Goal: Task Accomplishment & Management: Complete application form

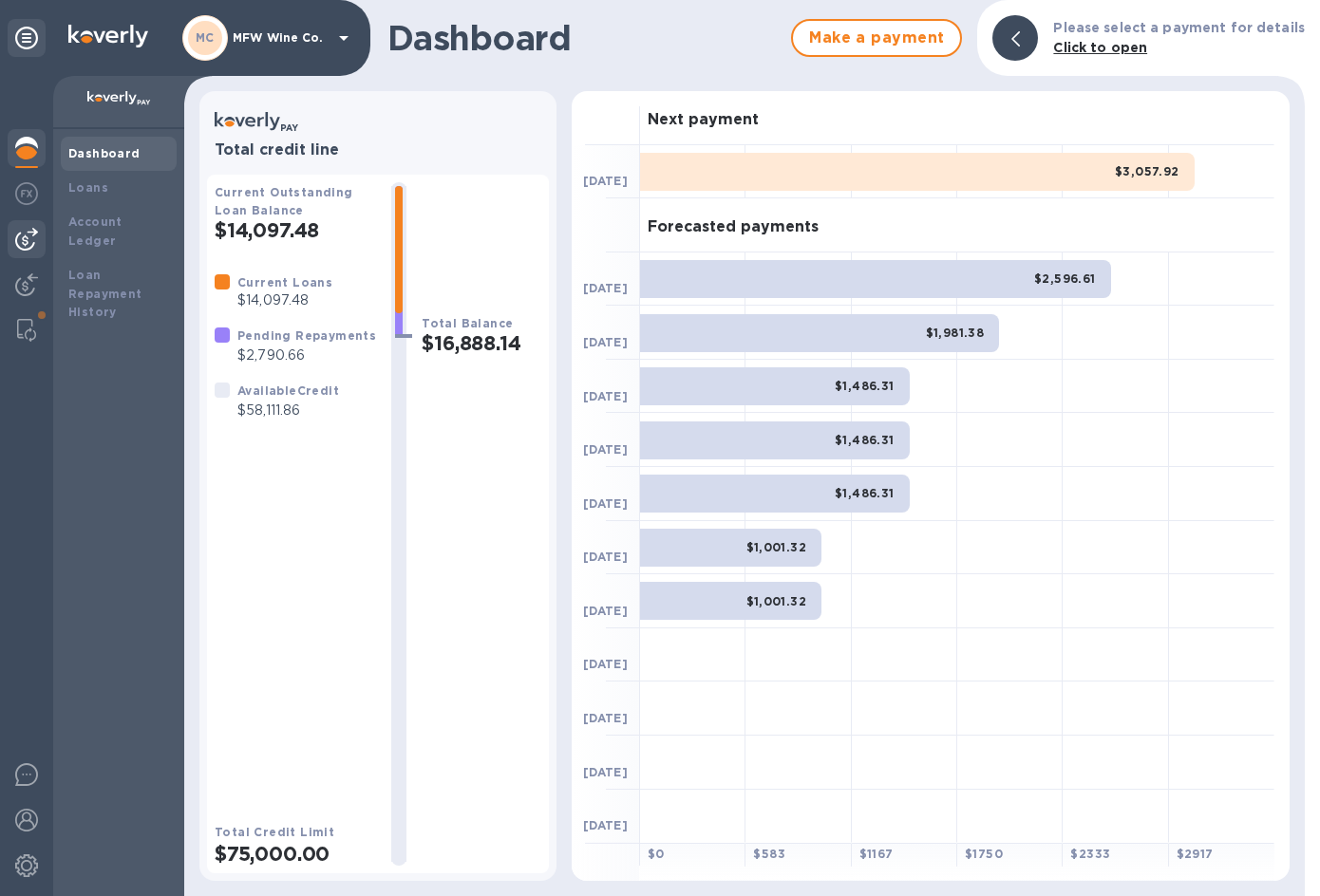
click at [34, 232] on img at bounding box center [27, 240] width 23 height 23
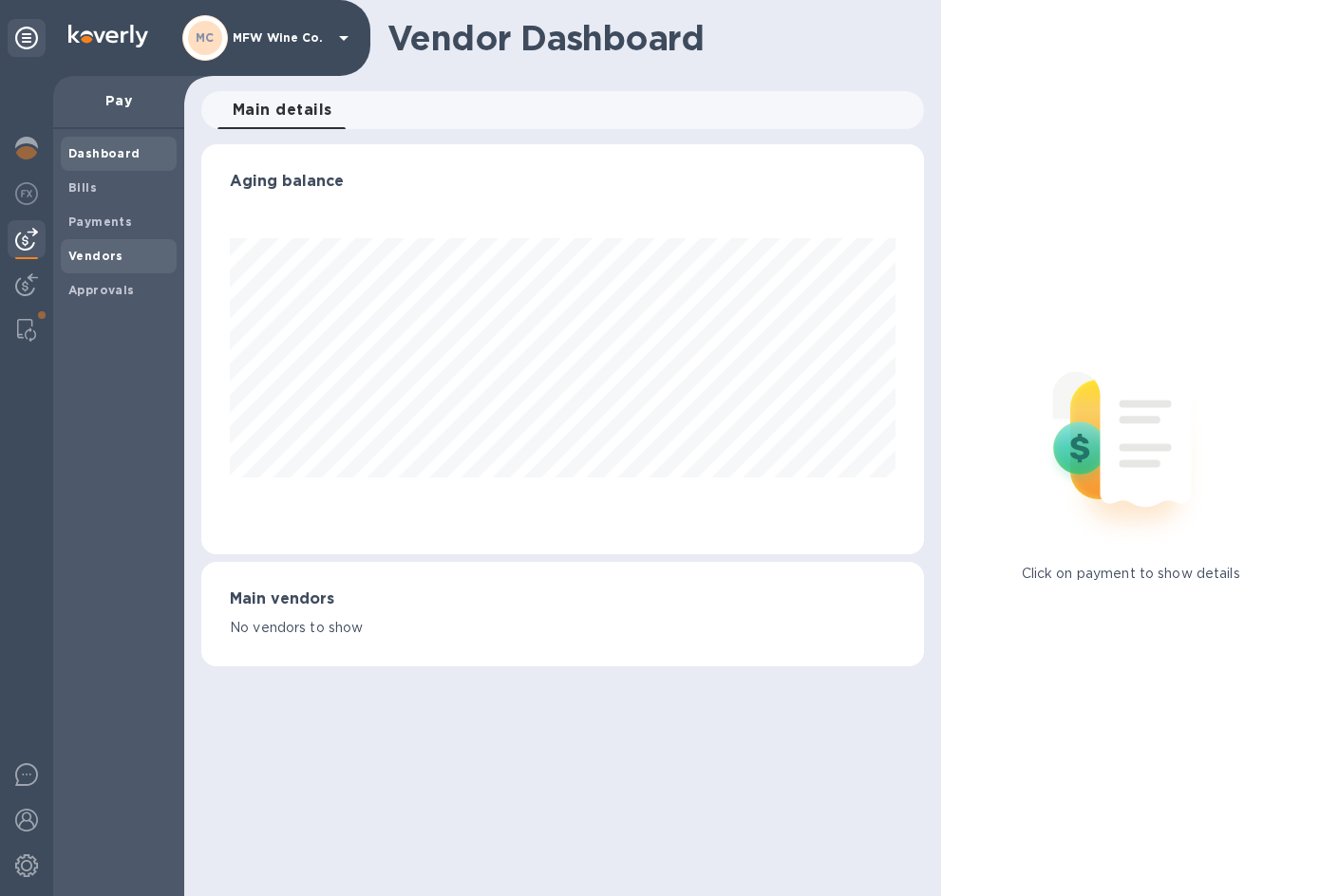
click at [94, 252] on b "Vendors" at bounding box center [96, 256] width 55 height 15
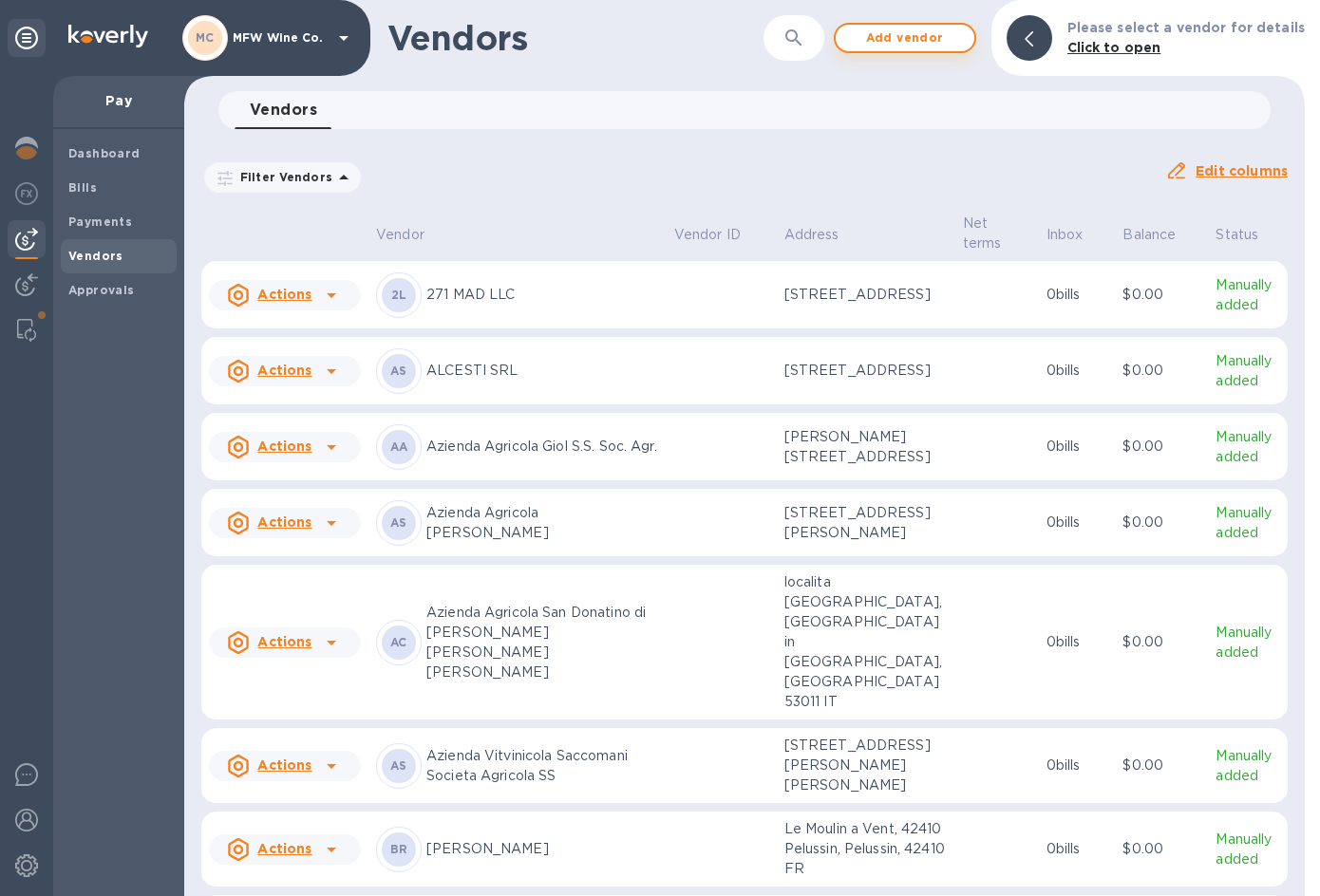
click at [929, 32] on span "Add vendor" at bounding box center [905, 38] width 109 height 23
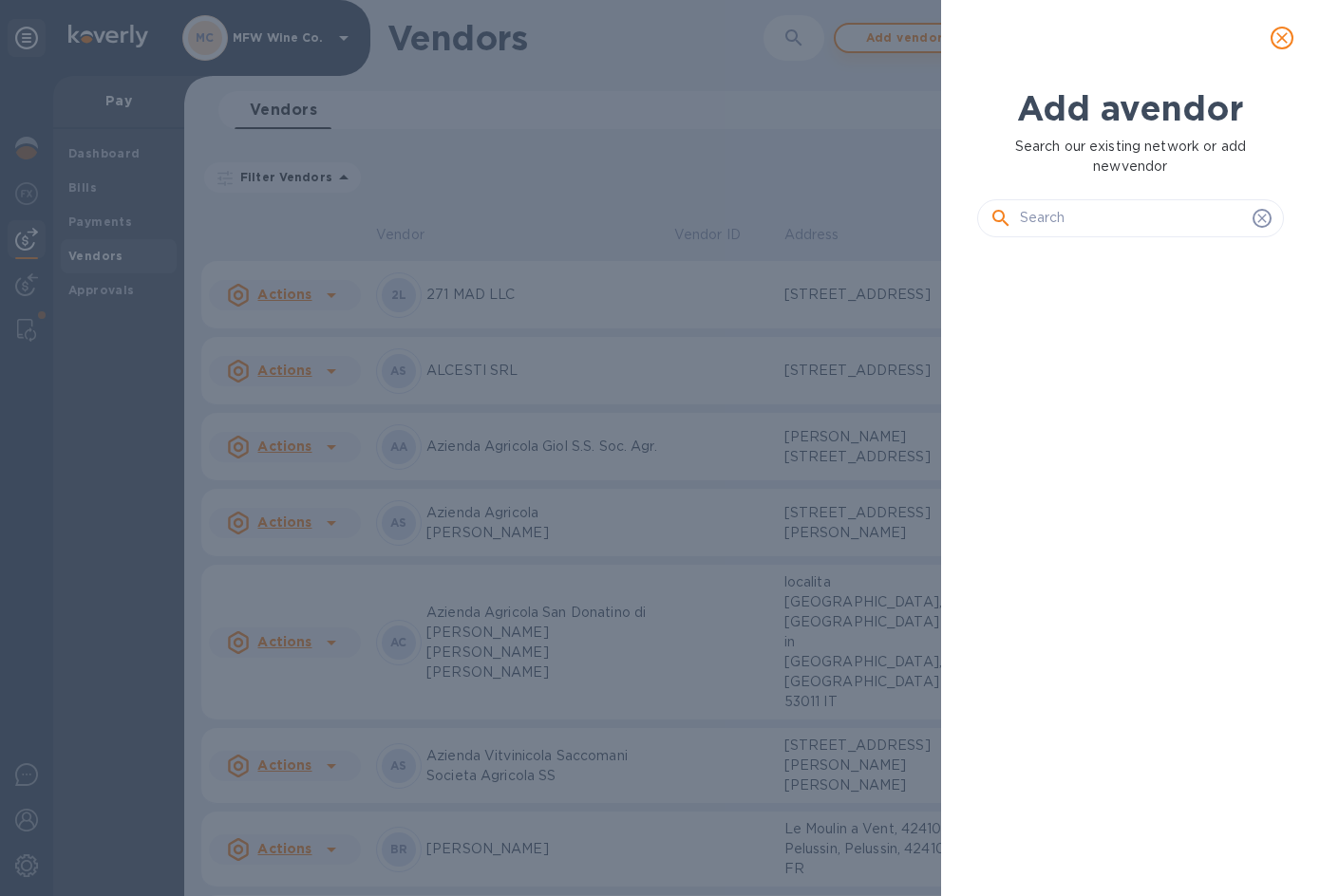
scroll to position [579, 314]
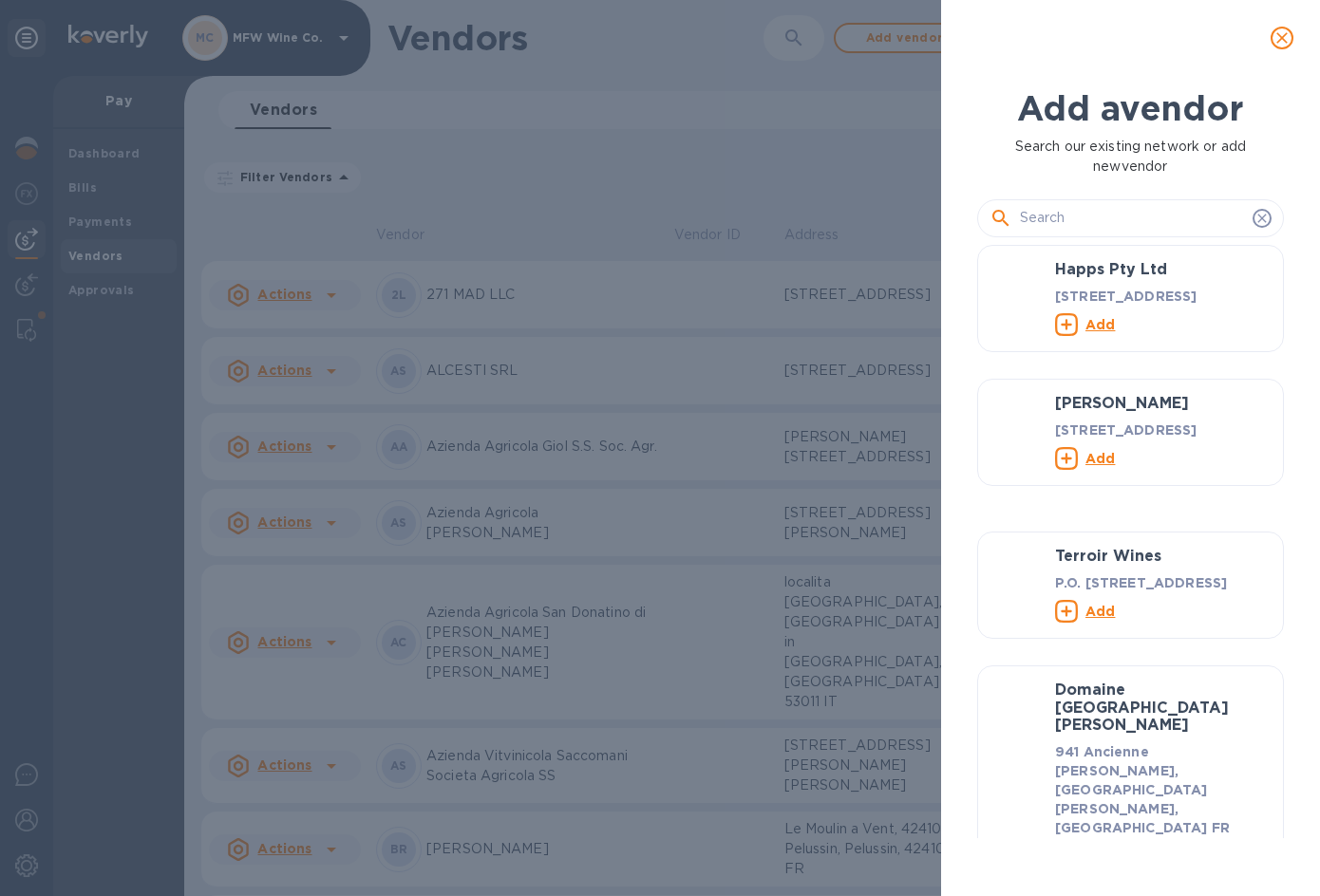
click at [1039, 224] on input "text" at bounding box center [1133, 218] width 225 height 28
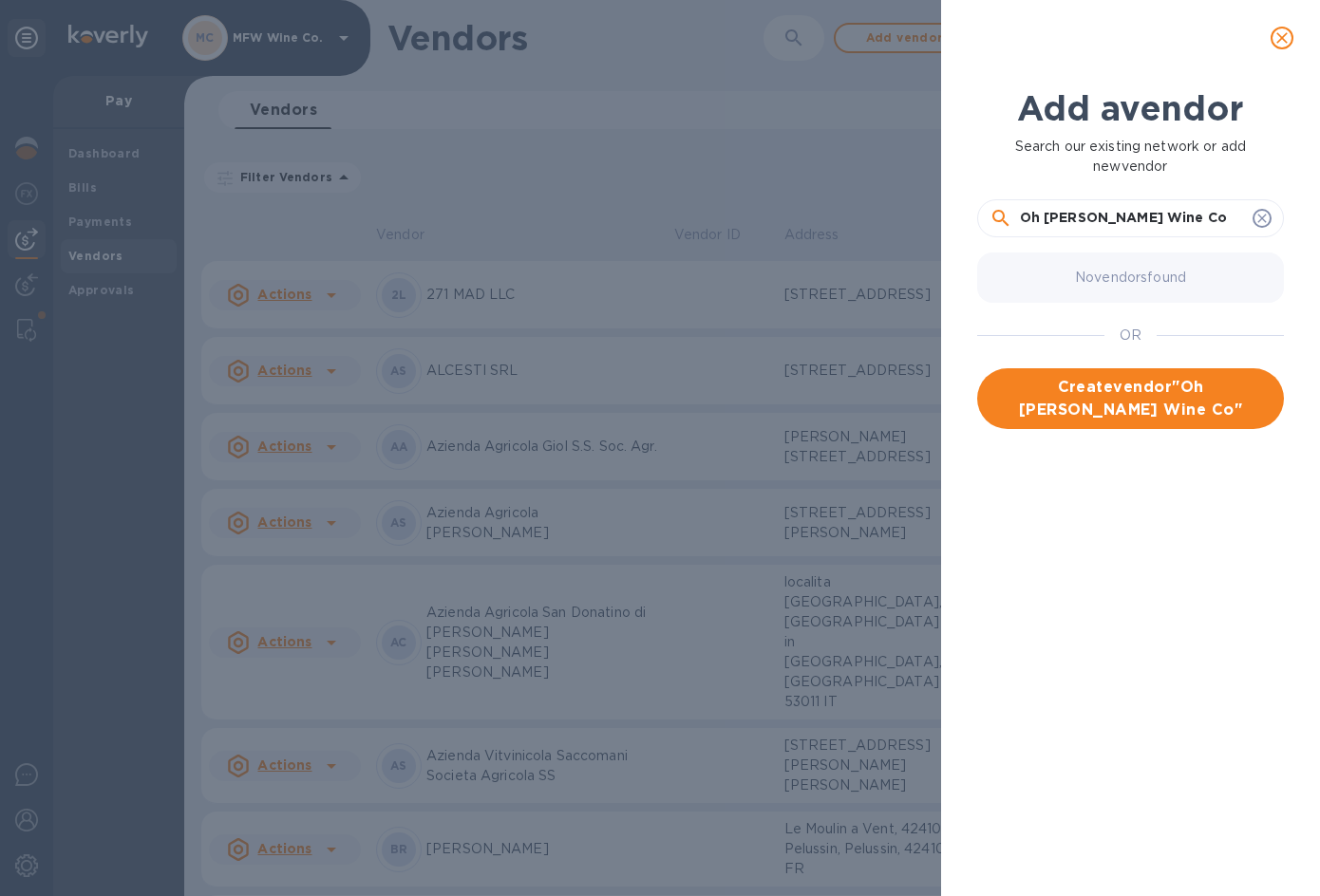
type input "Oh [PERSON_NAME] Wine Co"
click at [1145, 390] on span "Create vendor " Oh [PERSON_NAME] Wine Co "" at bounding box center [1130, 399] width 276 height 46
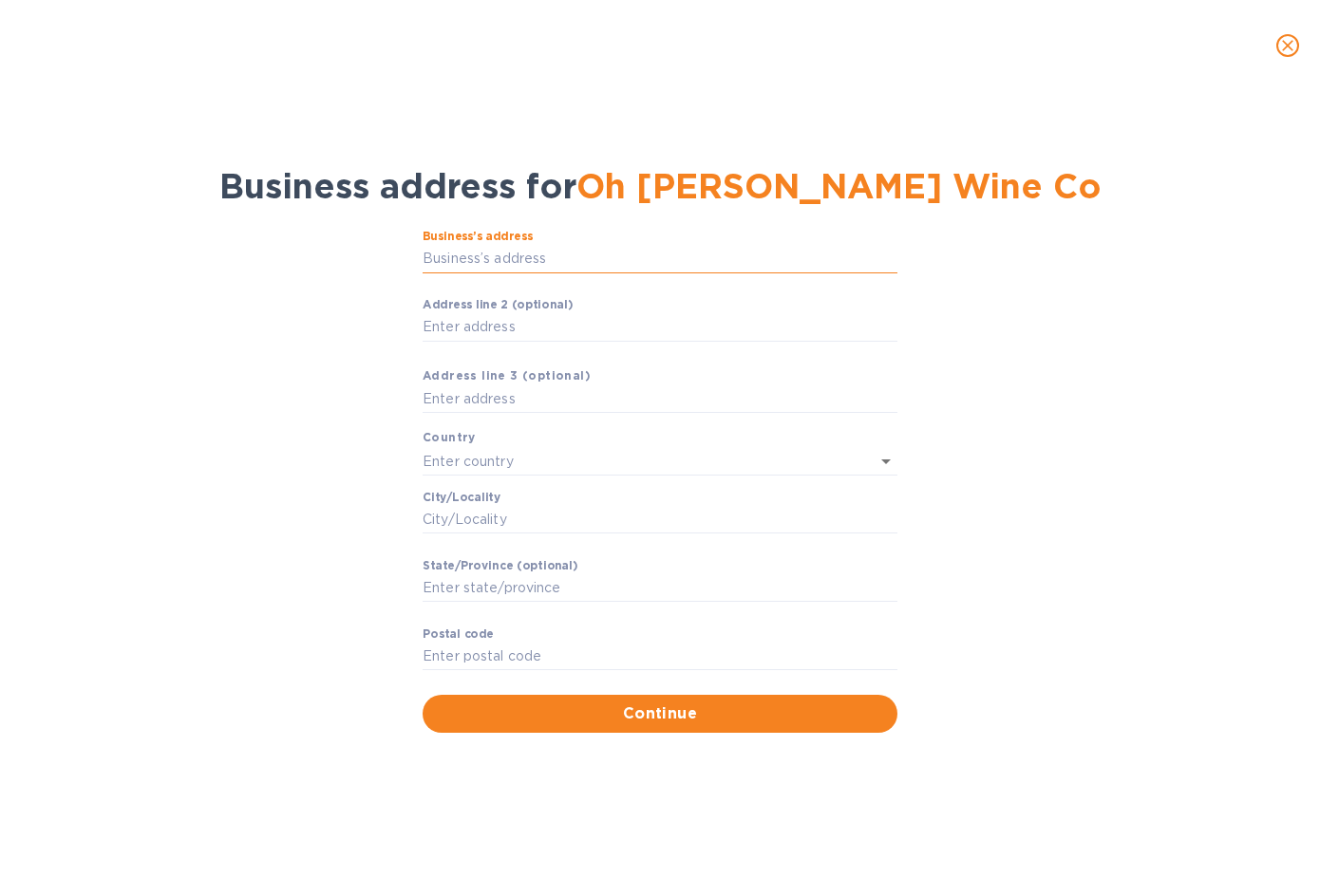
click at [467, 260] on input "Business’s аddress" at bounding box center [660, 259] width 475 height 28
click at [1290, 47] on icon "close" at bounding box center [1288, 46] width 19 height 19
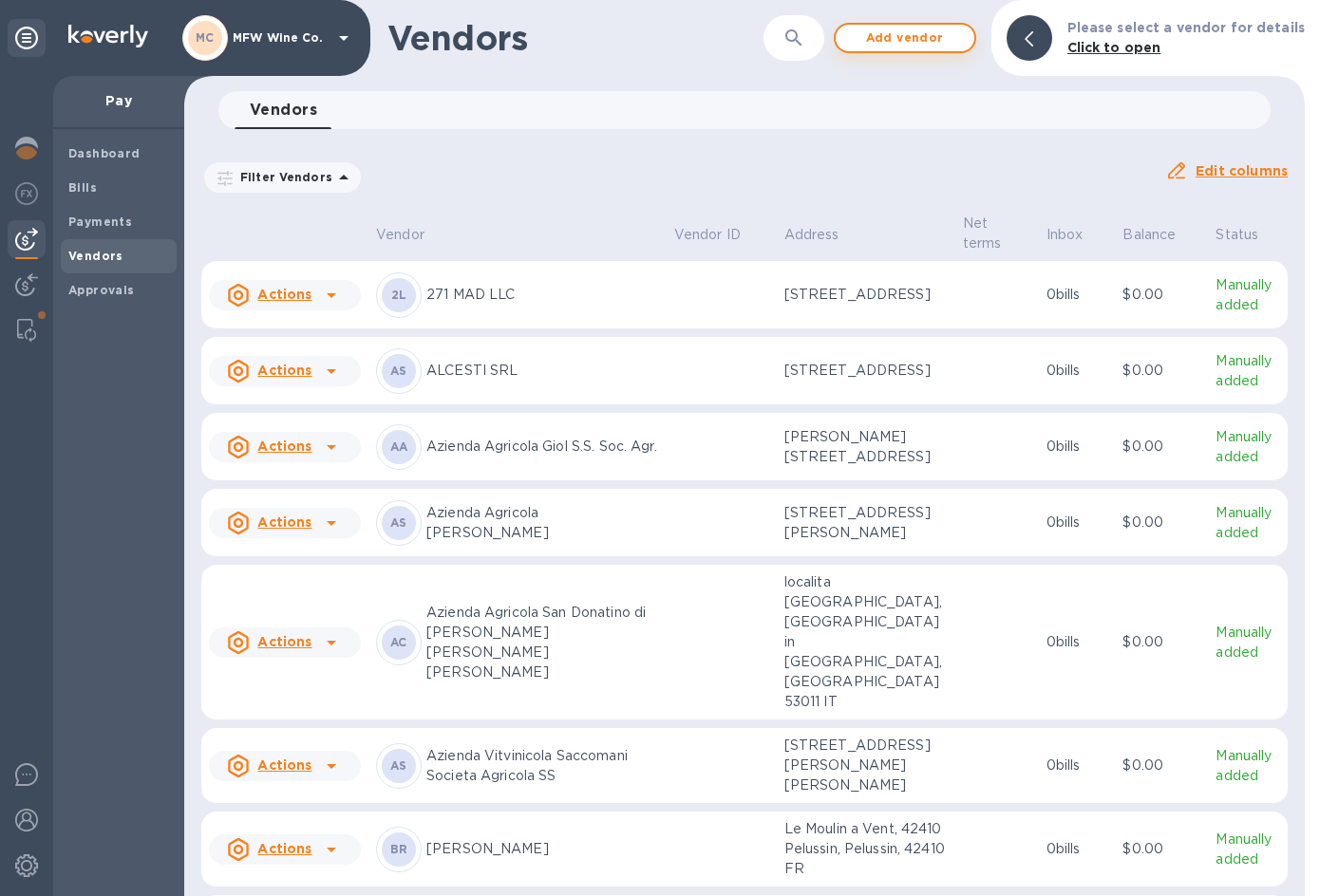
click at [890, 39] on span "Add vendor" at bounding box center [905, 38] width 109 height 23
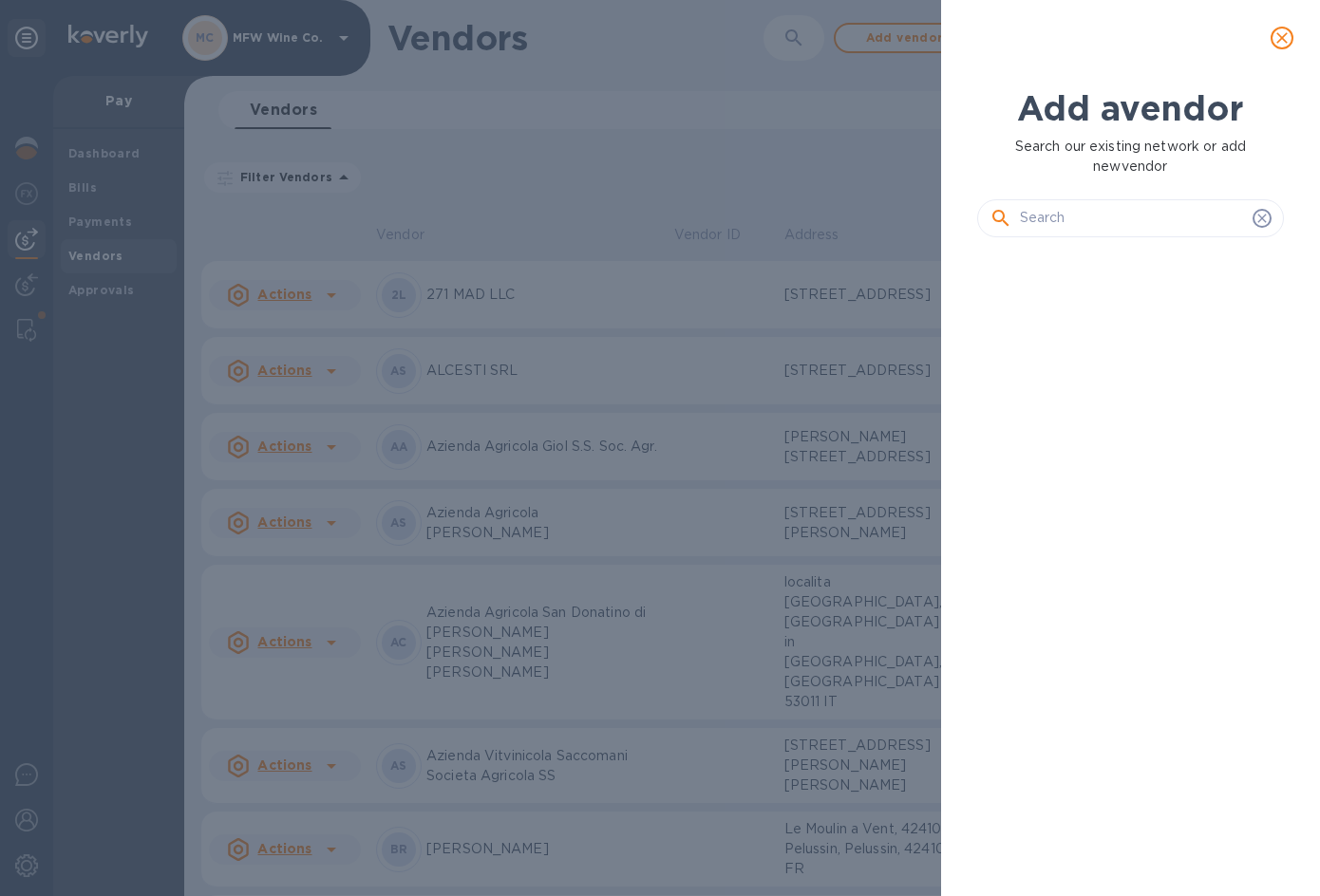
click at [1076, 206] on input "text" at bounding box center [1133, 218] width 225 height 28
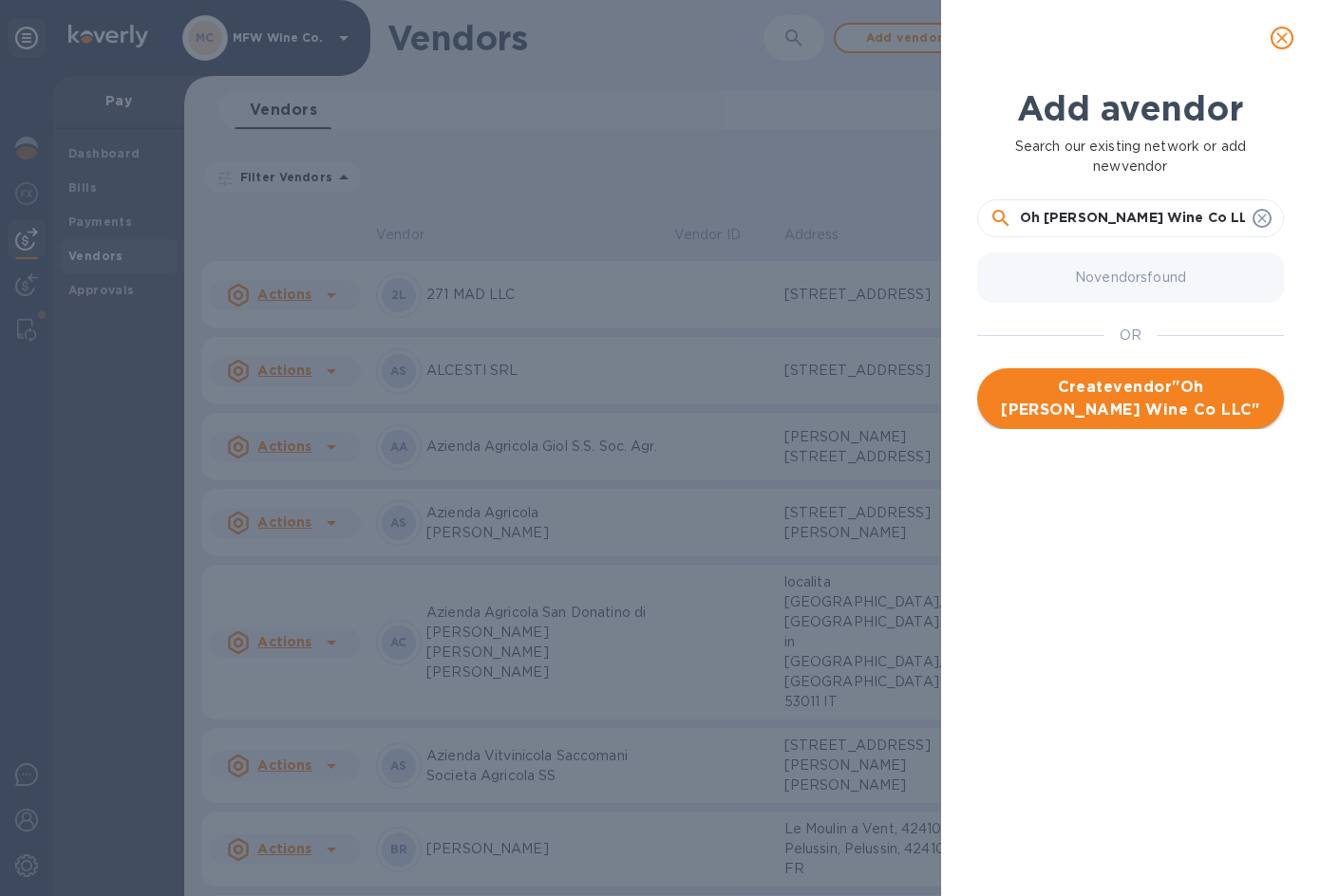
type input "Oh [PERSON_NAME] Wine Co LLC"
click at [1115, 396] on span "Create vendor " Oh [PERSON_NAME] Wine Co LLC "" at bounding box center [1130, 399] width 276 height 46
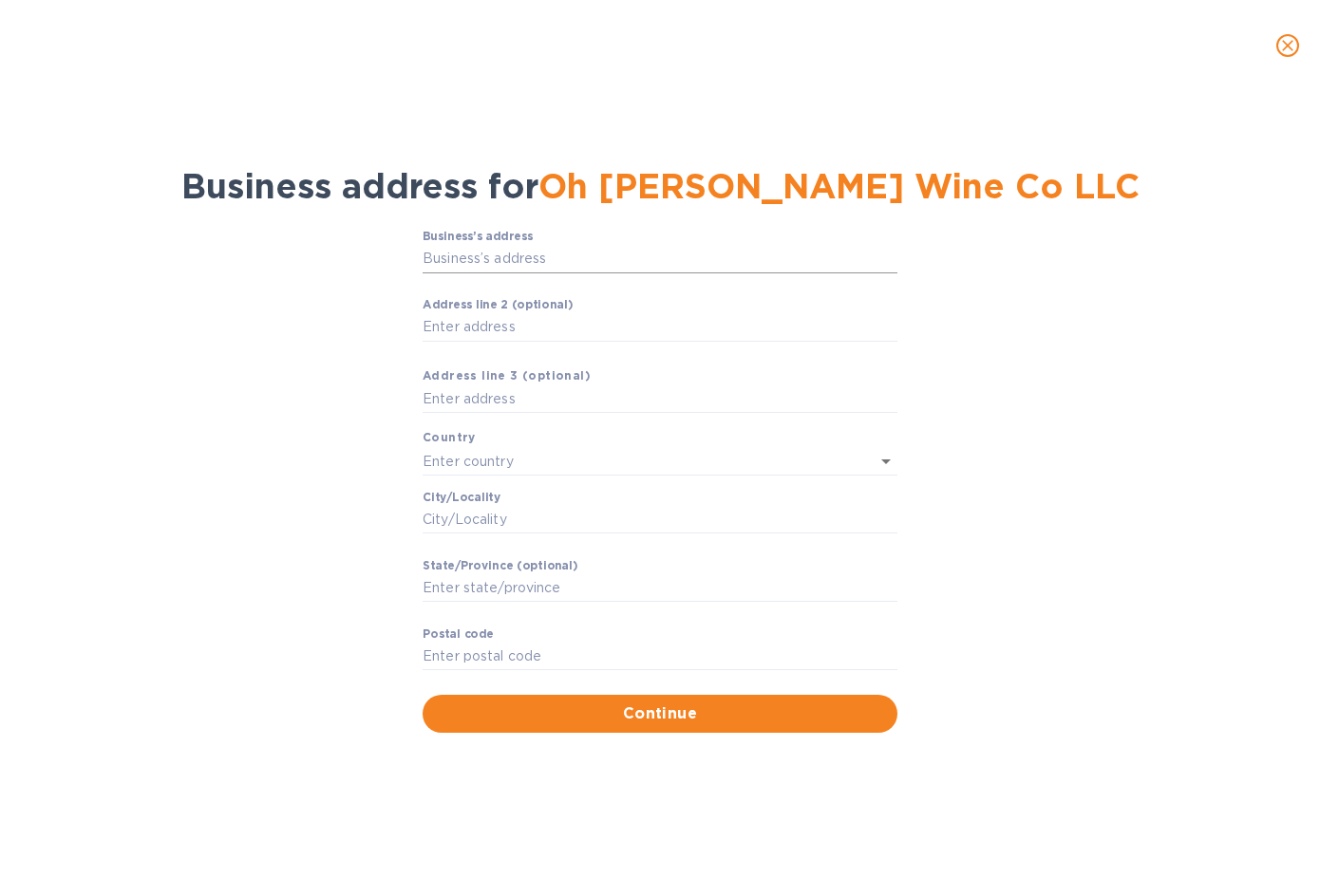
click at [463, 258] on input "Business’s аddress" at bounding box center [660, 259] width 475 height 28
type input "7"
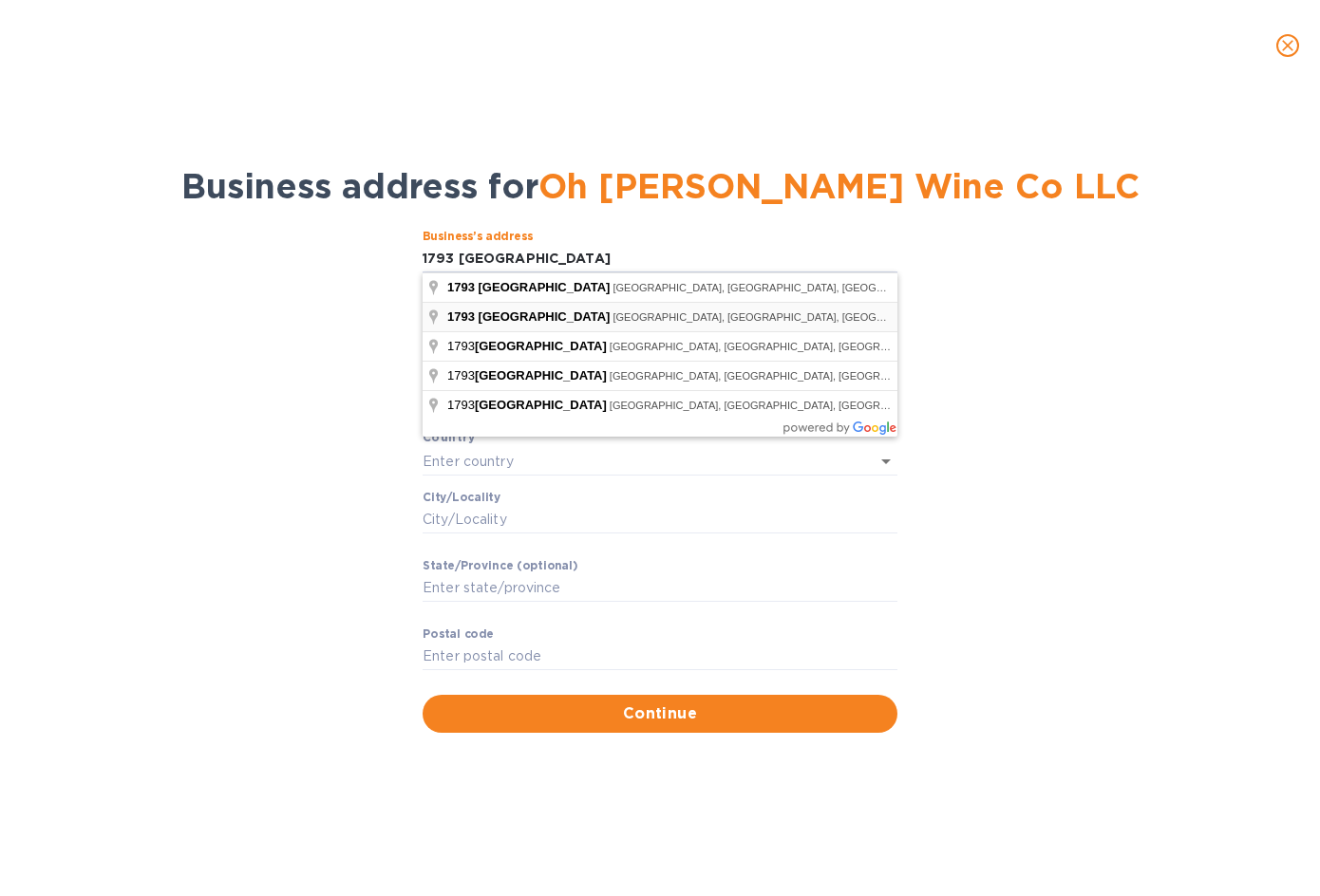
type input "1793 [GEOGRAPHIC_DATA]"
type input "[GEOGRAPHIC_DATA]"
type input "[PERSON_NAME]"
type input "CA"
type input "95439"
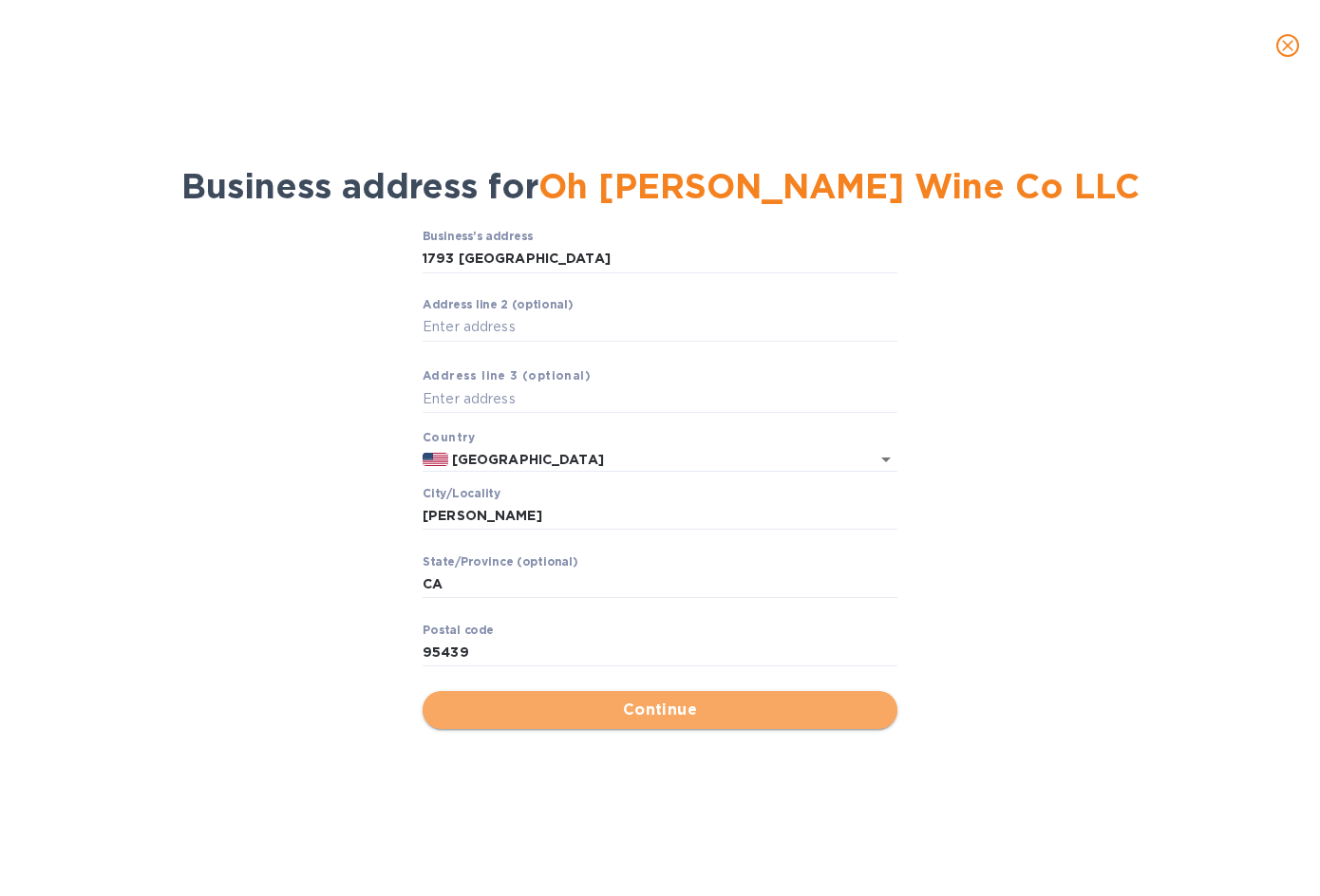
click at [570, 713] on span "Continue" at bounding box center [660, 711] width 444 height 23
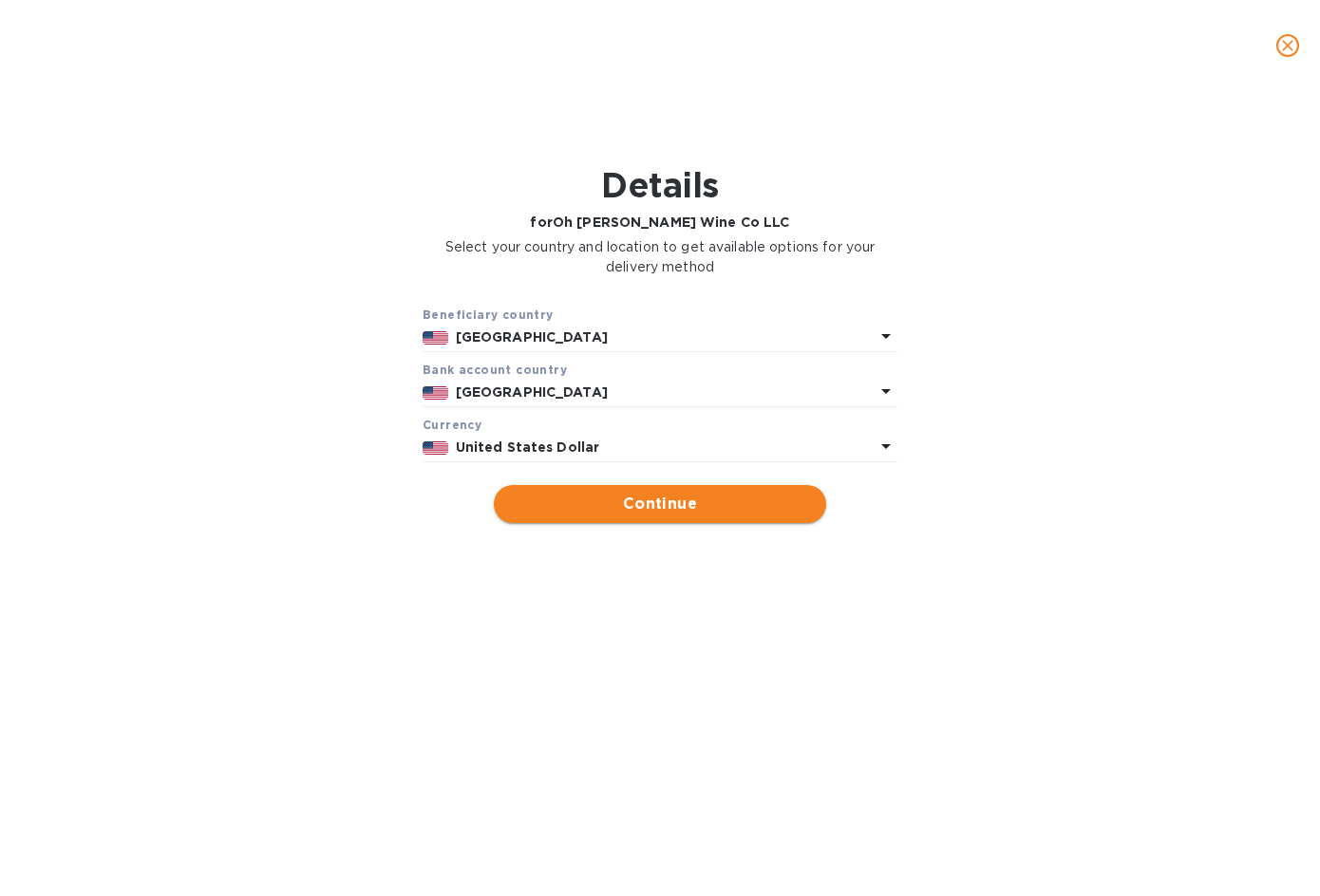
click at [677, 521] on button "Continue" at bounding box center [660, 503] width 333 height 38
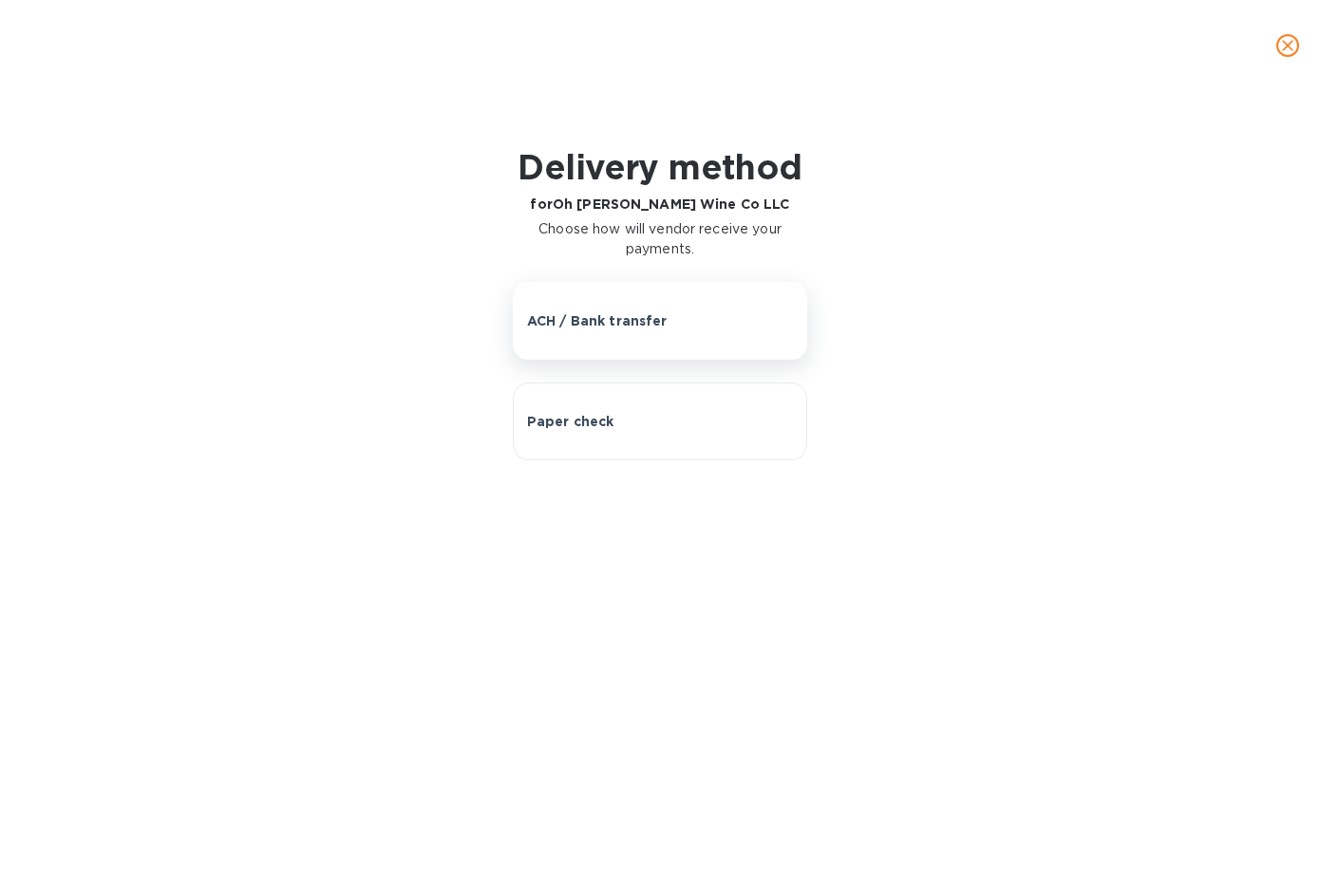
click at [593, 316] on p "ACH / Bank transfer" at bounding box center [596, 321] width 141 height 19
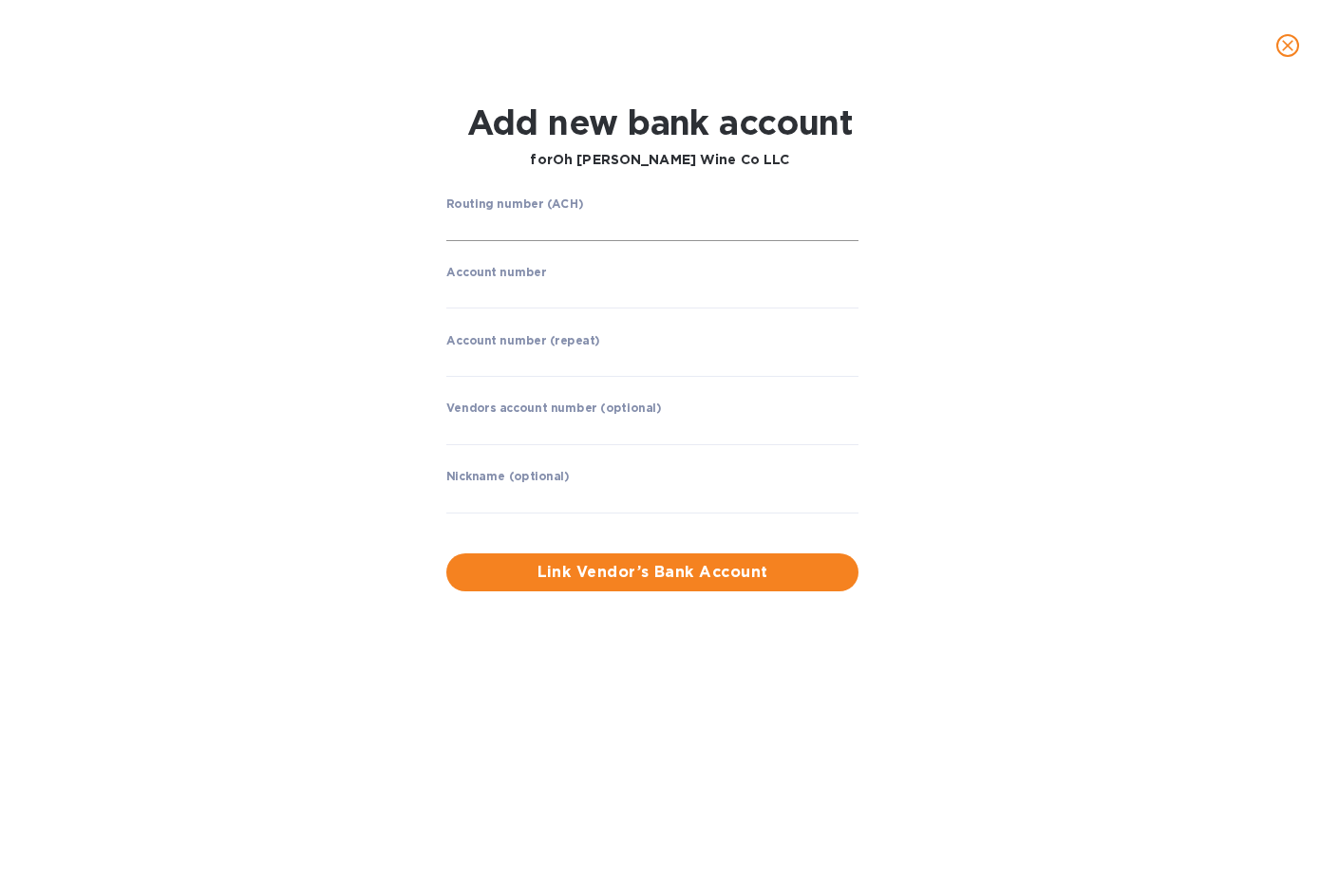
click at [491, 227] on input "string" at bounding box center [652, 226] width 412 height 28
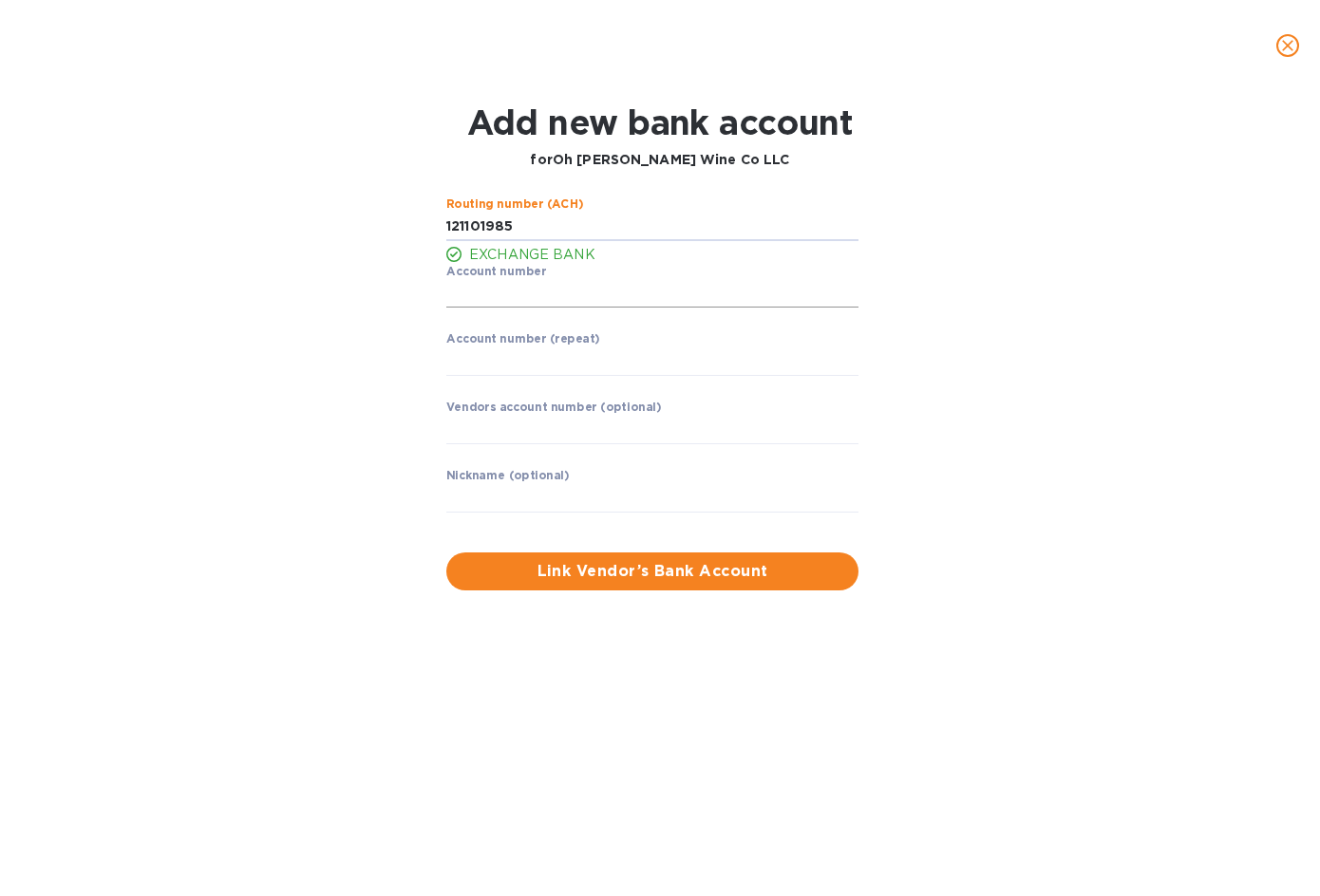
type input "121101985"
click at [482, 289] on input "string" at bounding box center [652, 294] width 412 height 28
type input "1020067888"
click at [477, 372] on input "string" at bounding box center [652, 361] width 412 height 28
type input "1020067888"
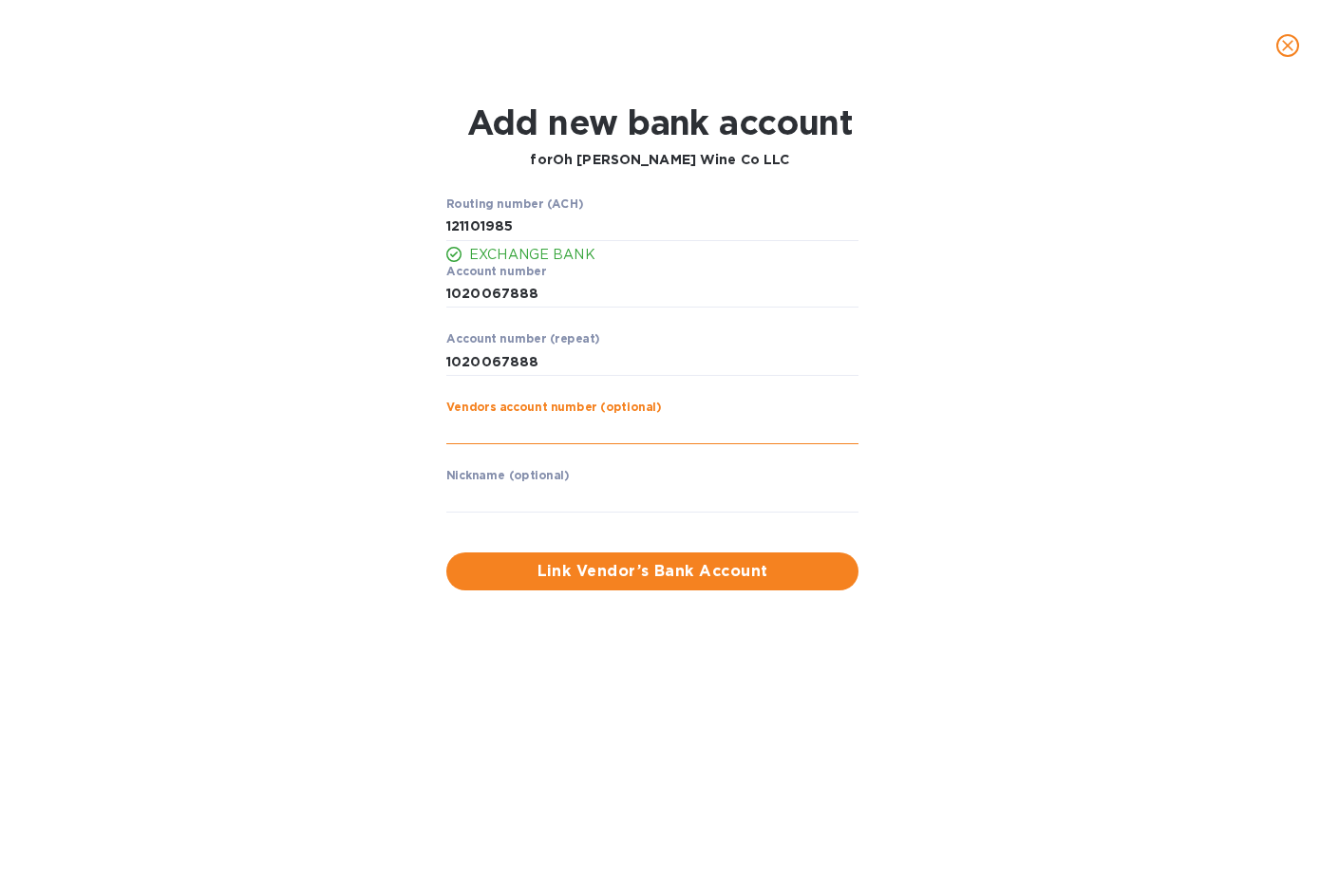
click at [506, 432] on input "text" at bounding box center [652, 430] width 412 height 28
click at [528, 484] on input "text" at bounding box center [652, 497] width 412 height 28
type input "Two Shepherds"
click at [560, 574] on span "Link Vendor’s Bank Account" at bounding box center [653, 572] width 382 height 23
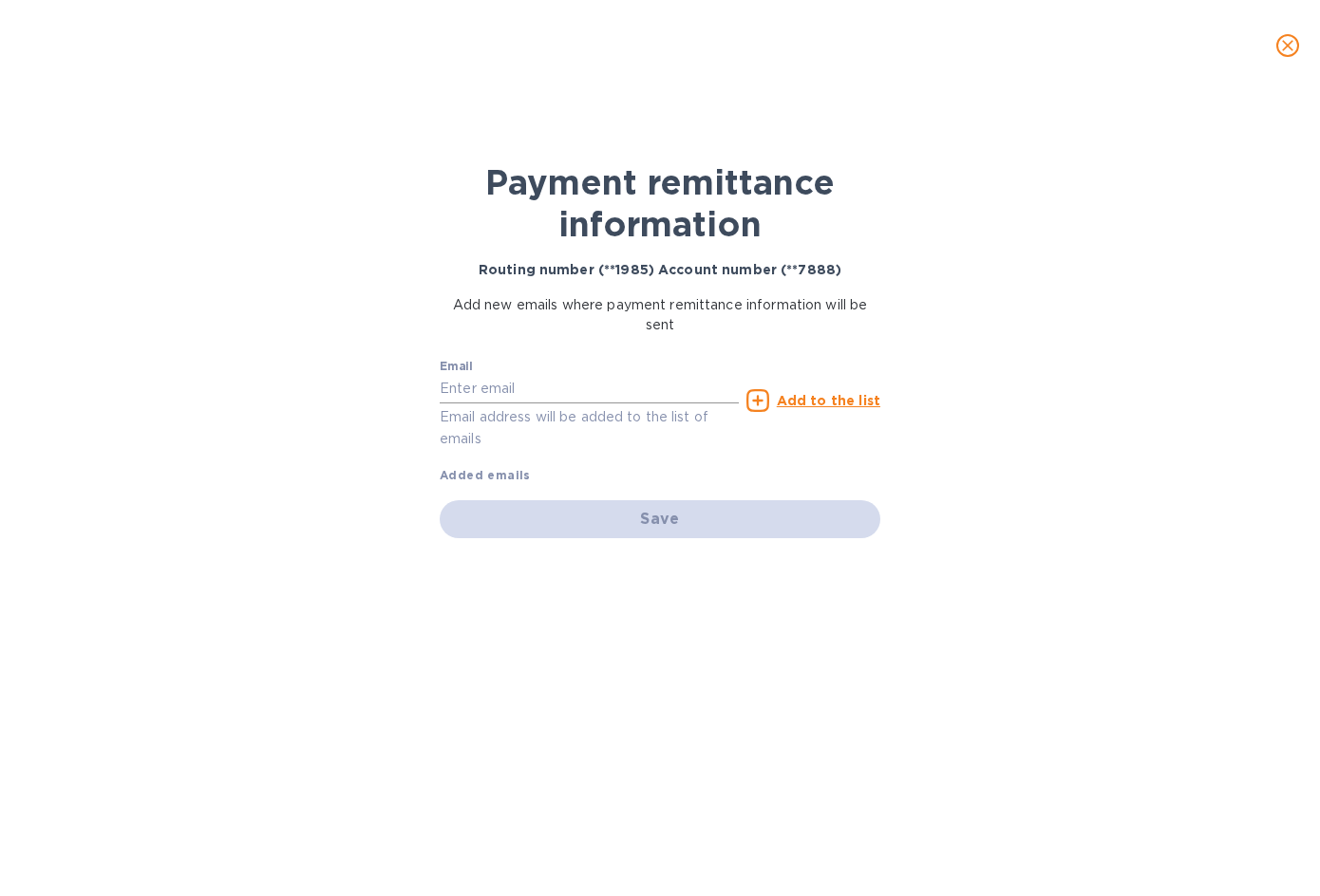
click at [482, 392] on input "text" at bounding box center [589, 389] width 299 height 28
paste input "[PERSON_NAME][EMAIL_ADDRESS][DOMAIN_NAME]"
type input "[PERSON_NAME][EMAIL_ADDRESS][DOMAIN_NAME]"
click at [764, 395] on icon at bounding box center [758, 400] width 23 height 23
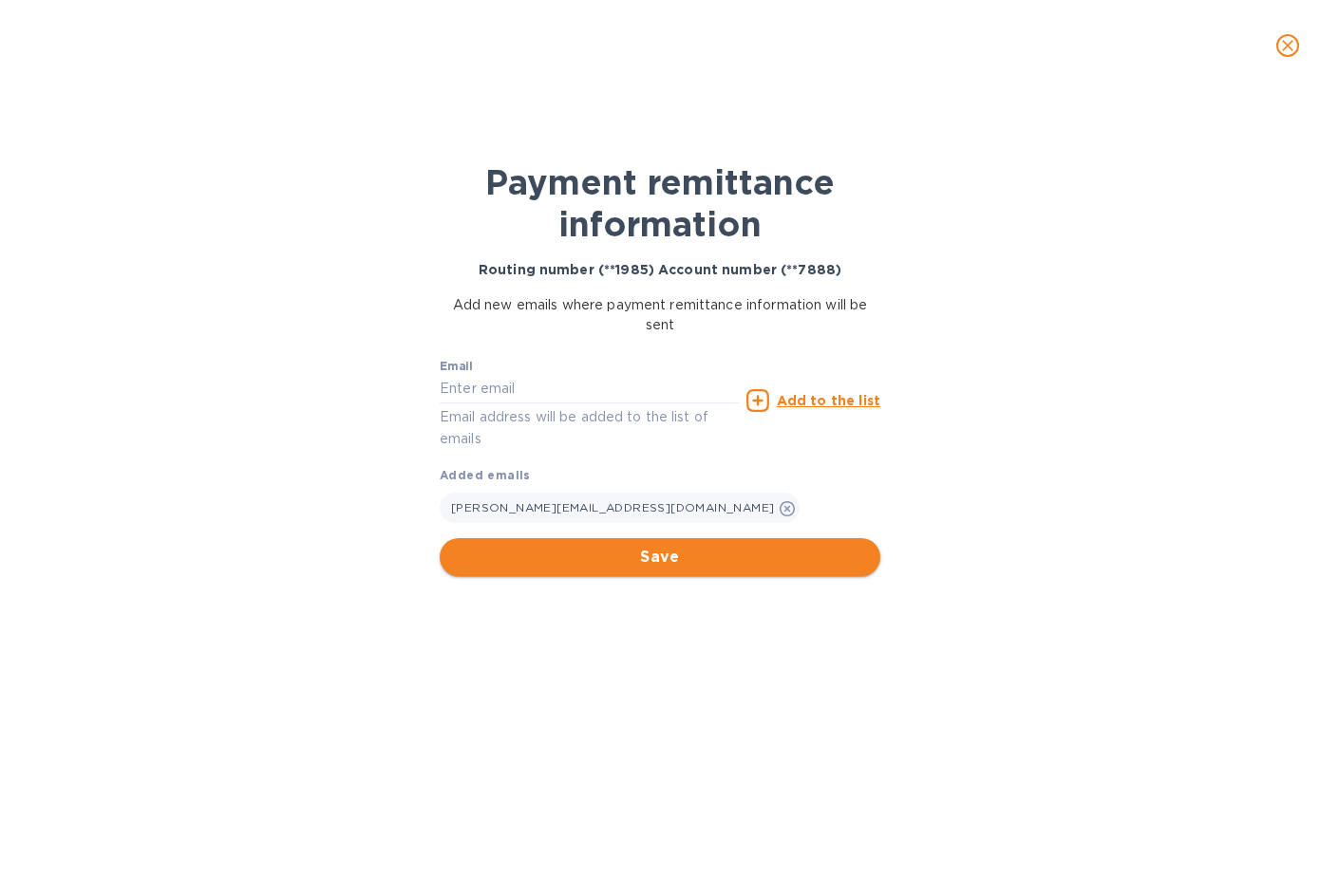
click at [692, 554] on span "Save" at bounding box center [660, 558] width 410 height 23
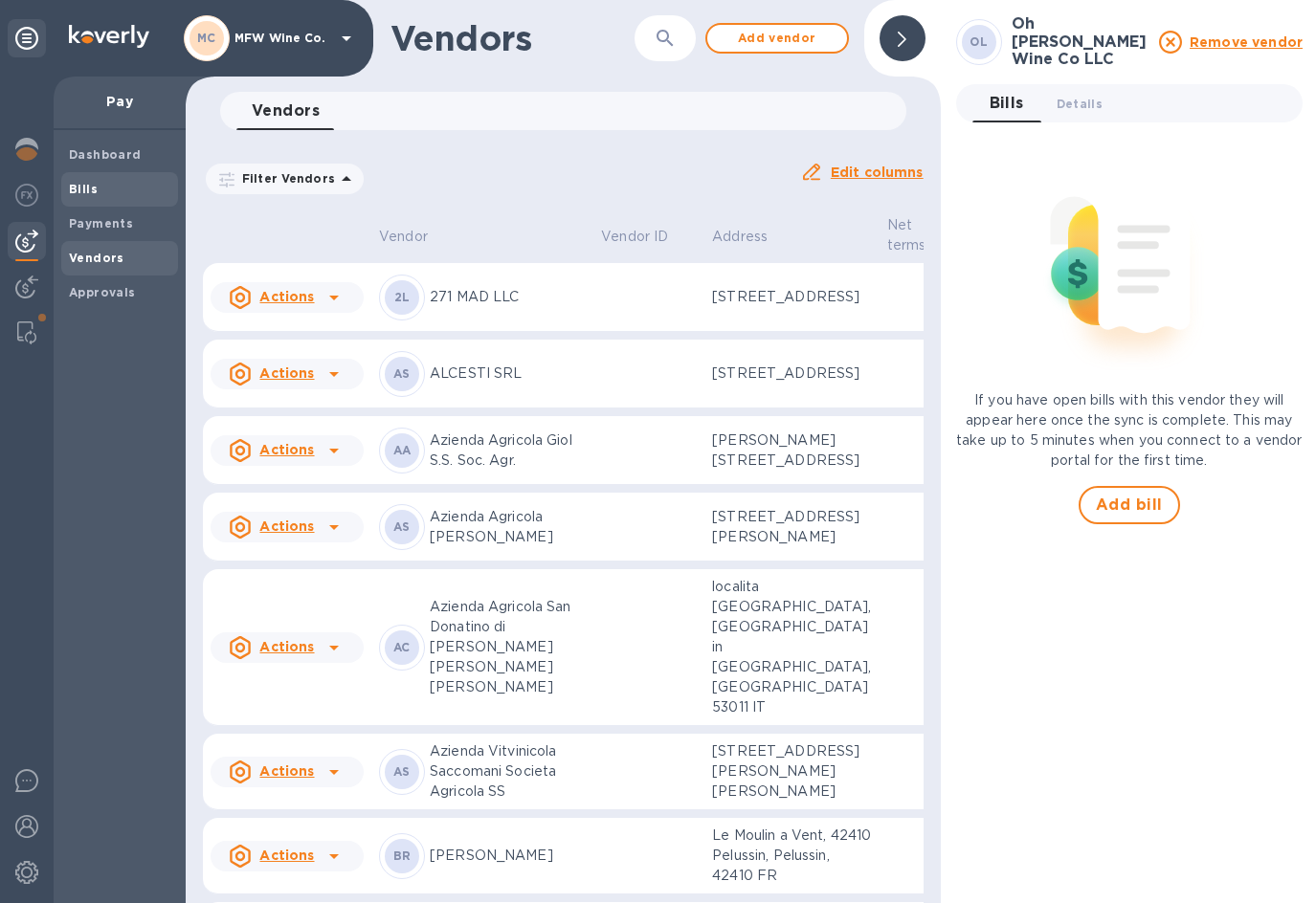
click at [92, 191] on b "Bills" at bounding box center [83, 189] width 28 height 15
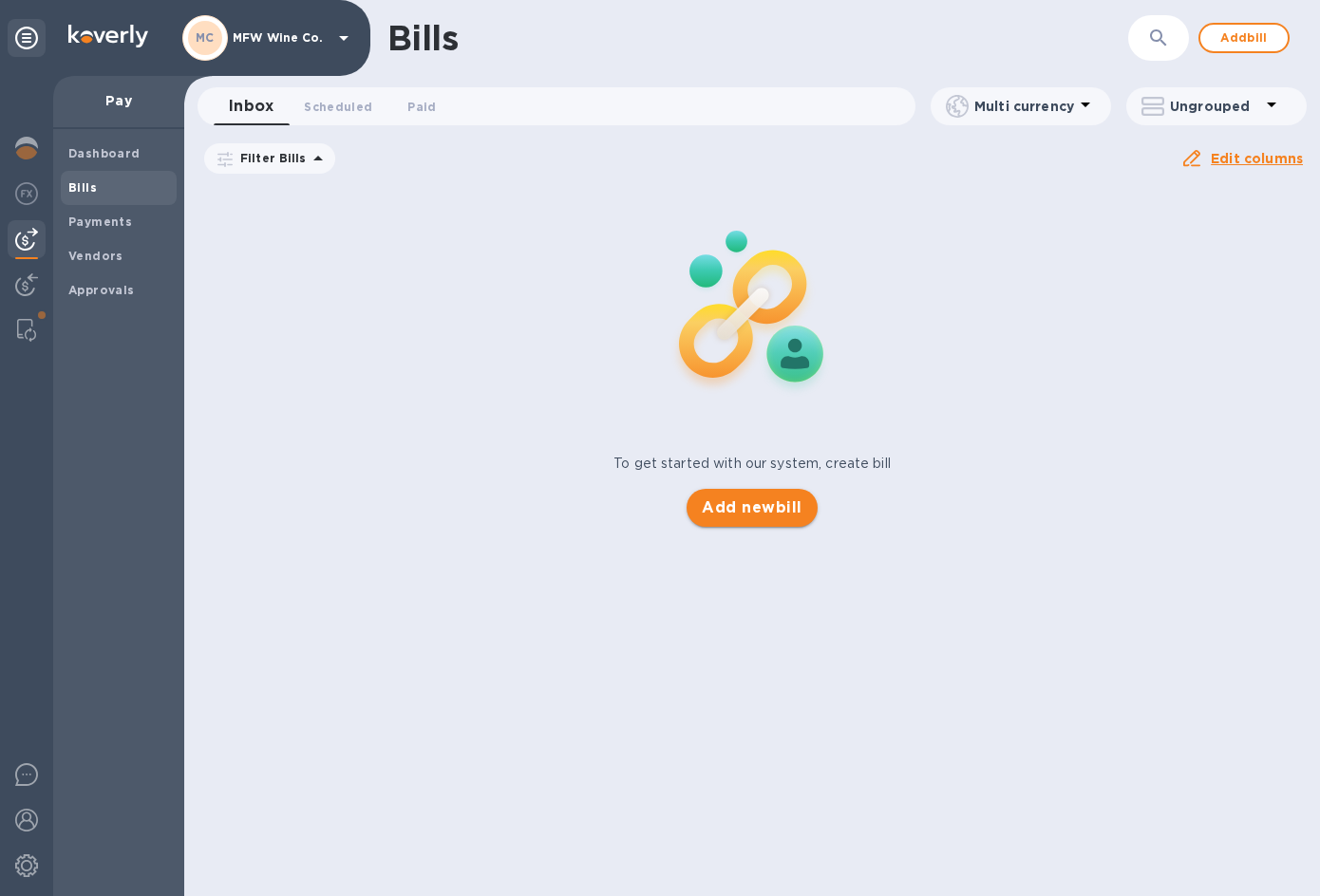
click at [750, 502] on span "Add new bill" at bounding box center [752, 508] width 100 height 23
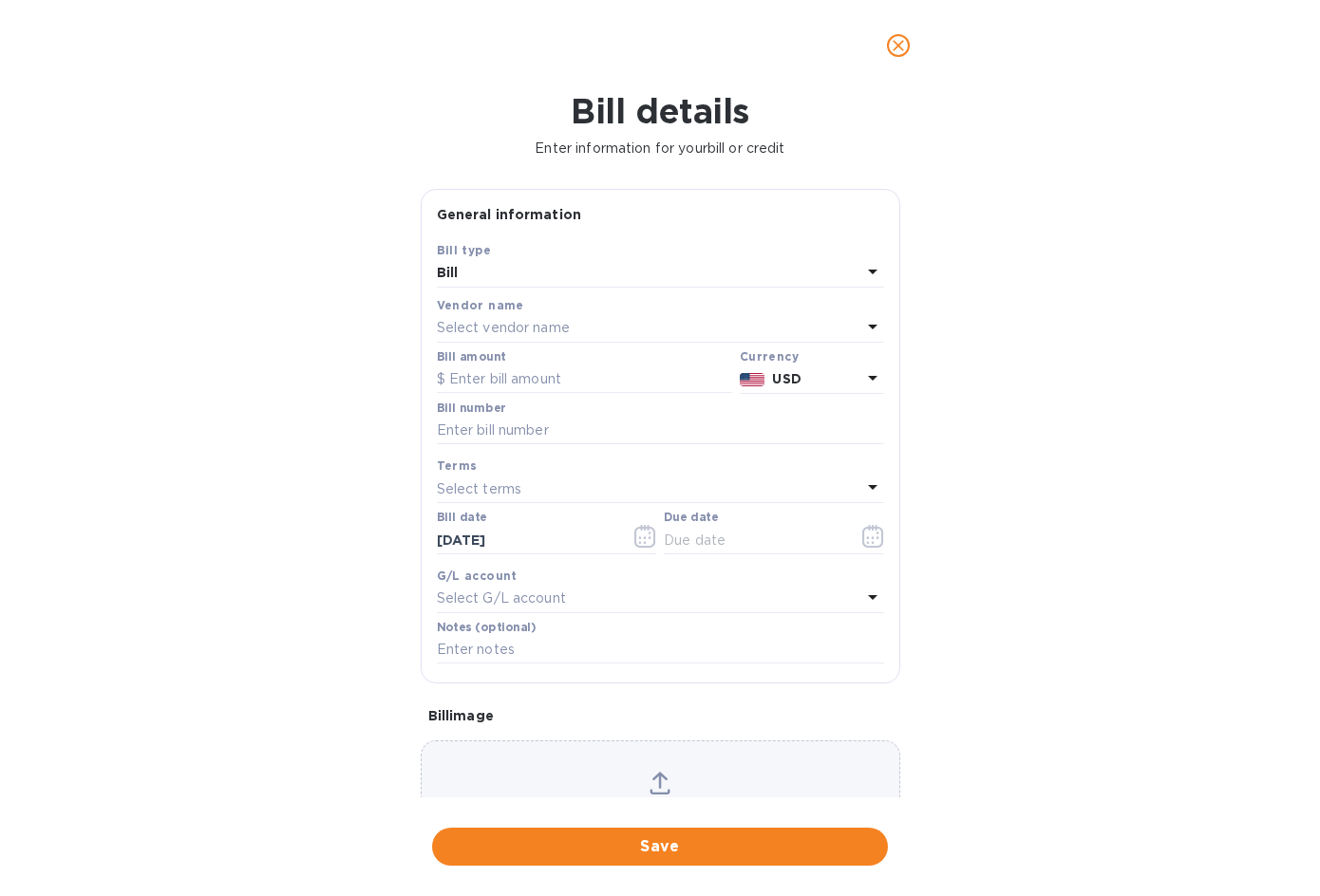
click at [561, 327] on p "Select vendor name" at bounding box center [502, 328] width 133 height 20
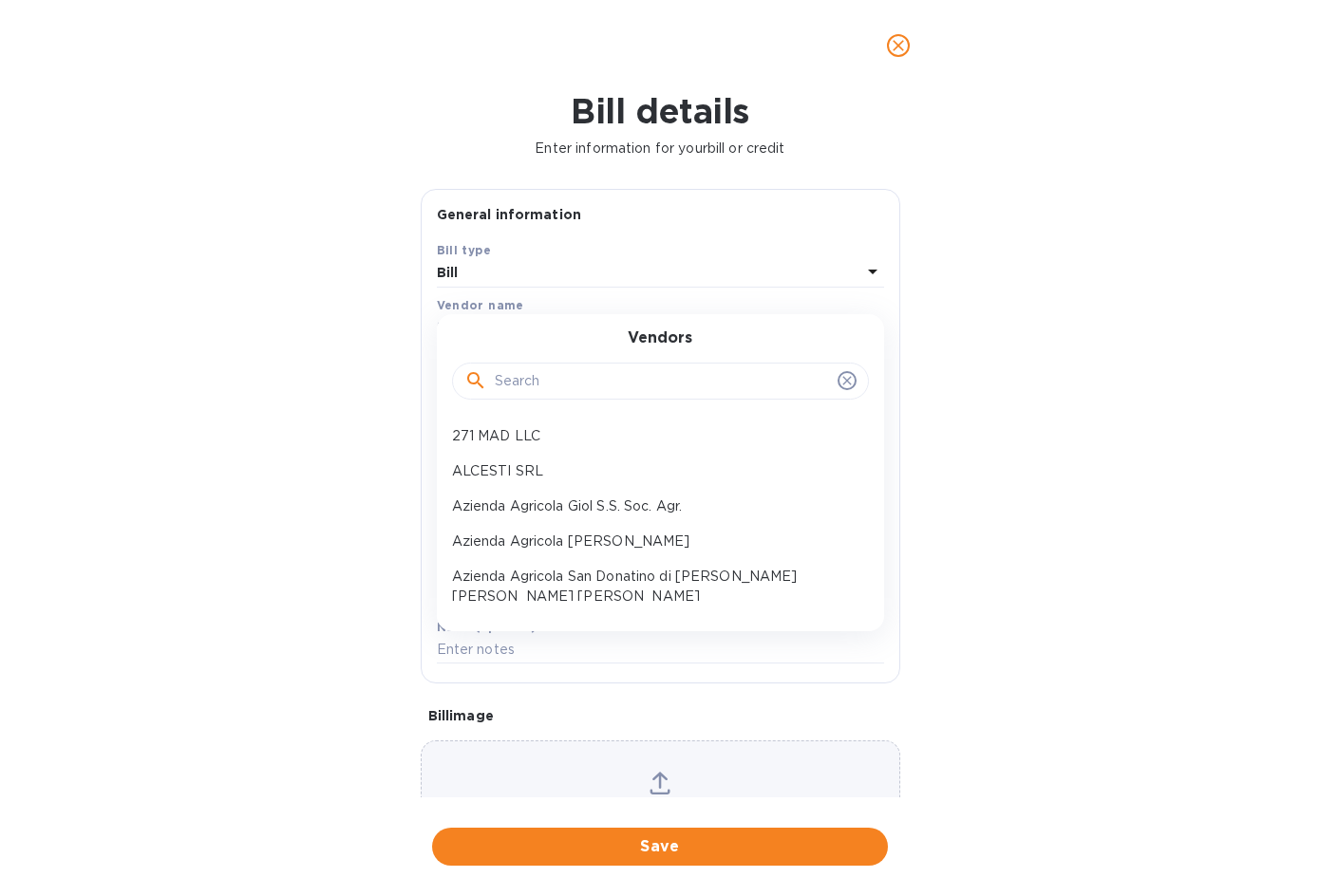
click at [560, 365] on div at bounding box center [660, 381] width 417 height 38
click at [542, 387] on input "text" at bounding box center [662, 381] width 336 height 28
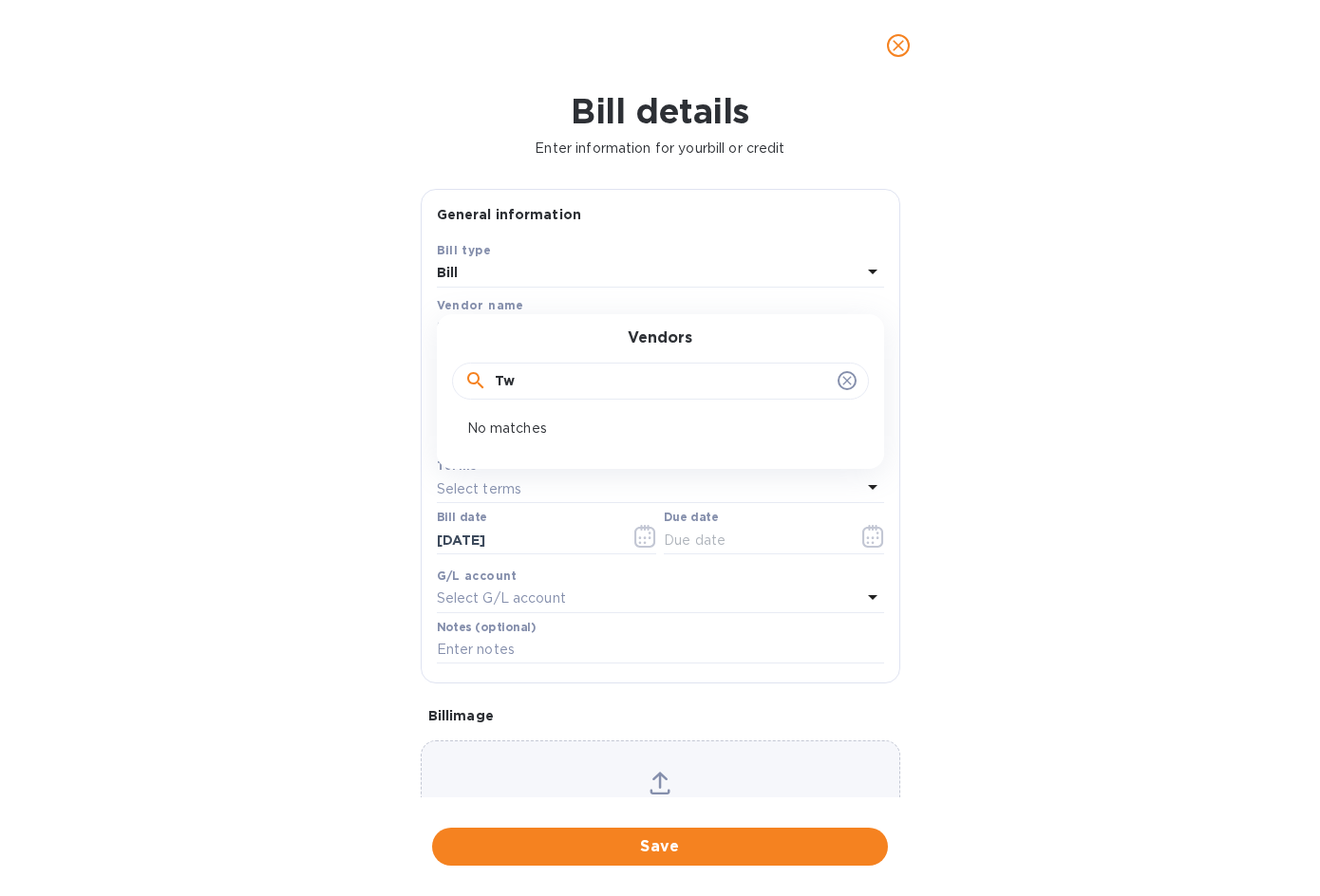
type input "T"
type input "oh Will"
click at [496, 426] on div "Oh [PERSON_NAME] Wine Co LLC" at bounding box center [653, 436] width 417 height 35
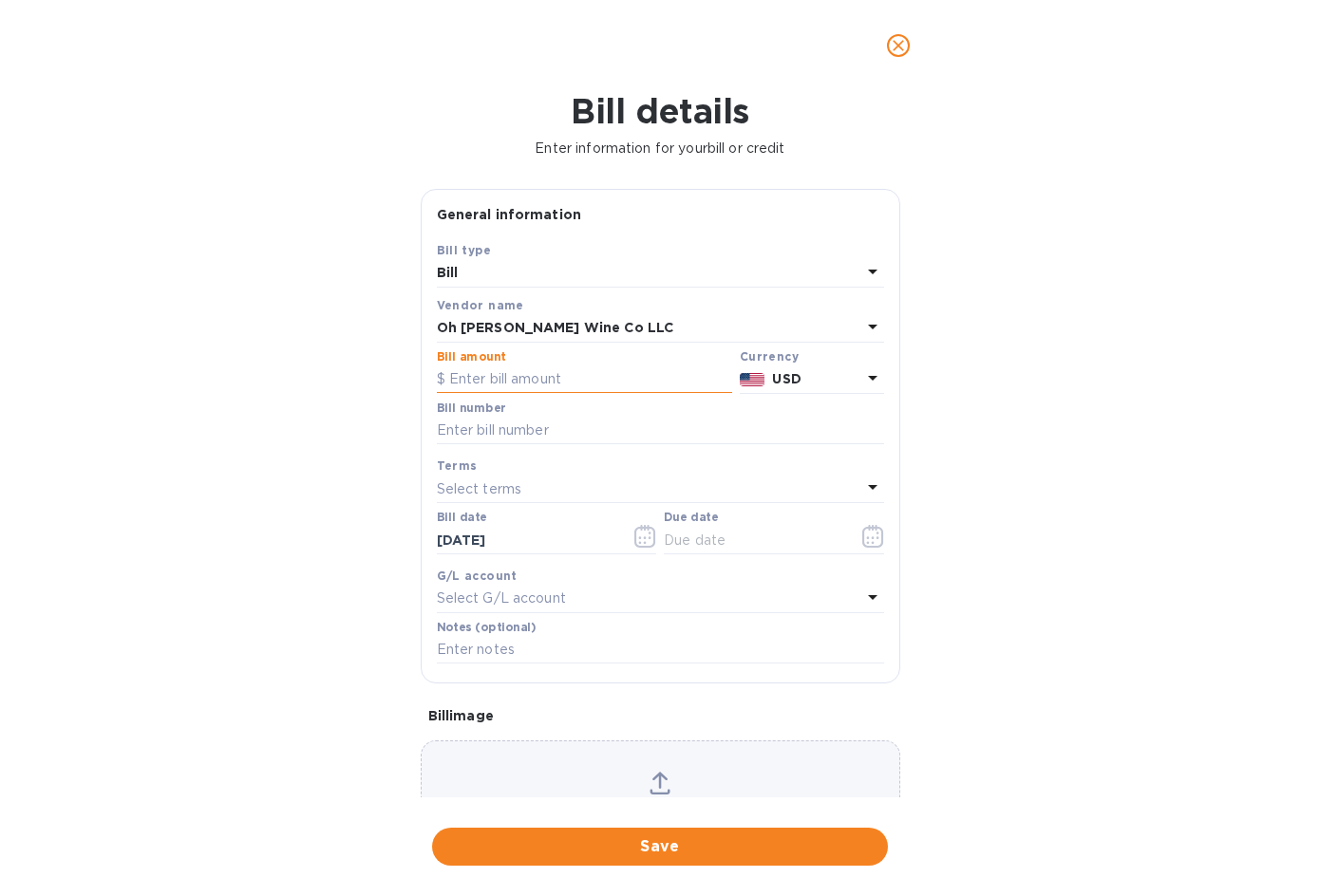
click at [505, 374] on input "text" at bounding box center [584, 379] width 296 height 28
type input "3,632.24"
click at [468, 424] on input "text" at bounding box center [660, 431] width 447 height 28
type input "98156-1"
click at [852, 540] on button "button" at bounding box center [873, 536] width 45 height 46
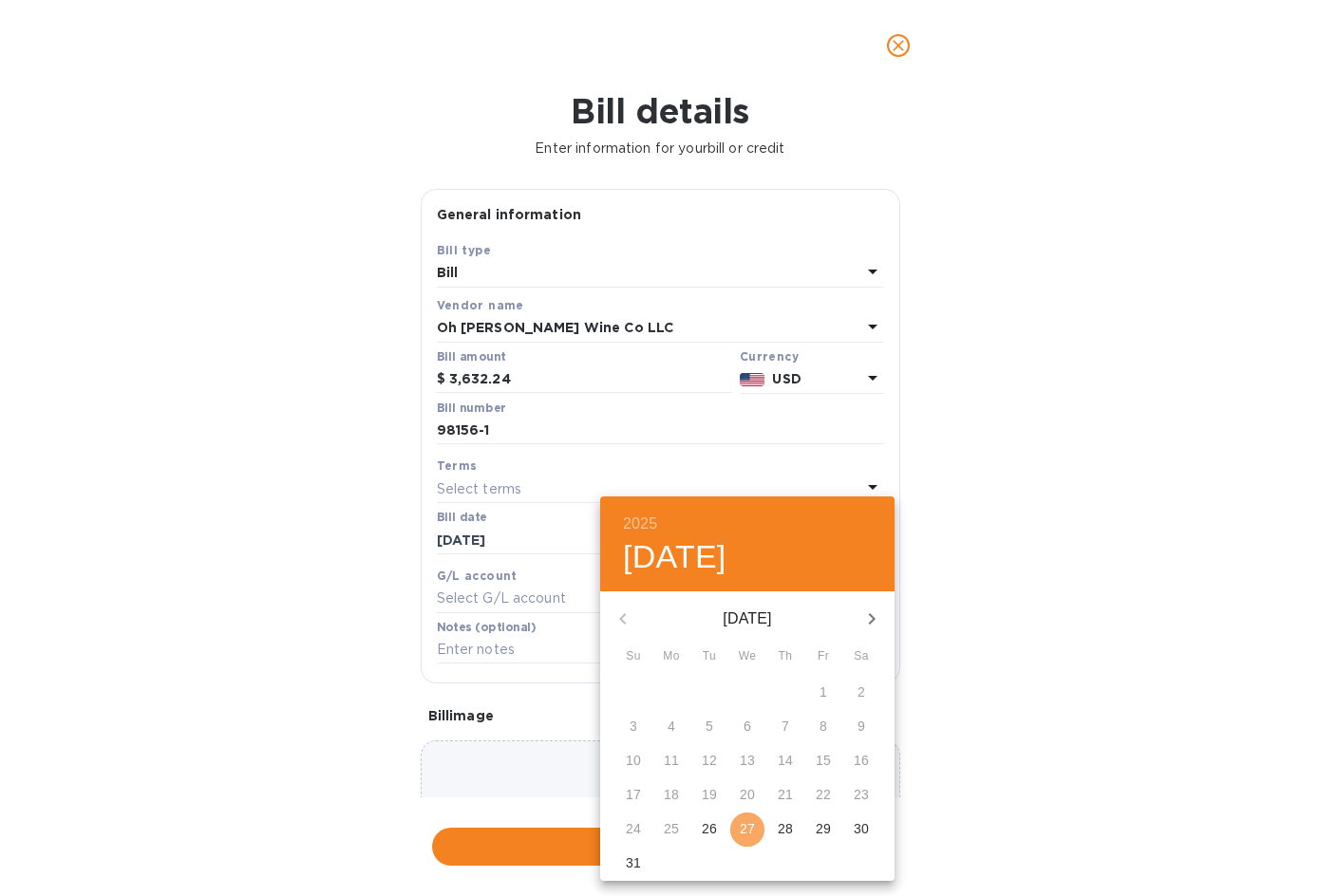
click at [756, 826] on span "27" at bounding box center [747, 829] width 34 height 19
type input "[DATE]"
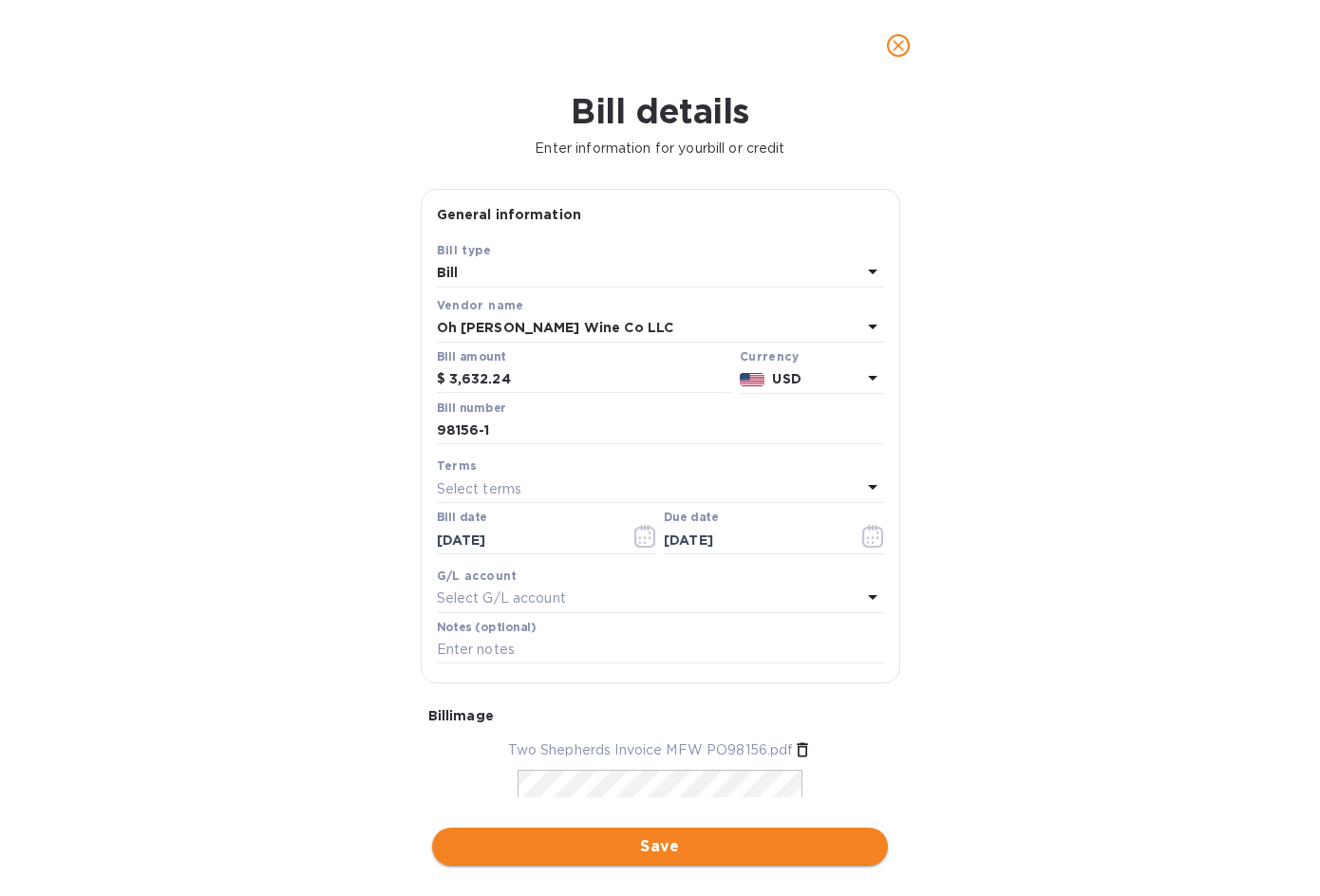
click at [686, 842] on span "Save" at bounding box center [660, 848] width 426 height 23
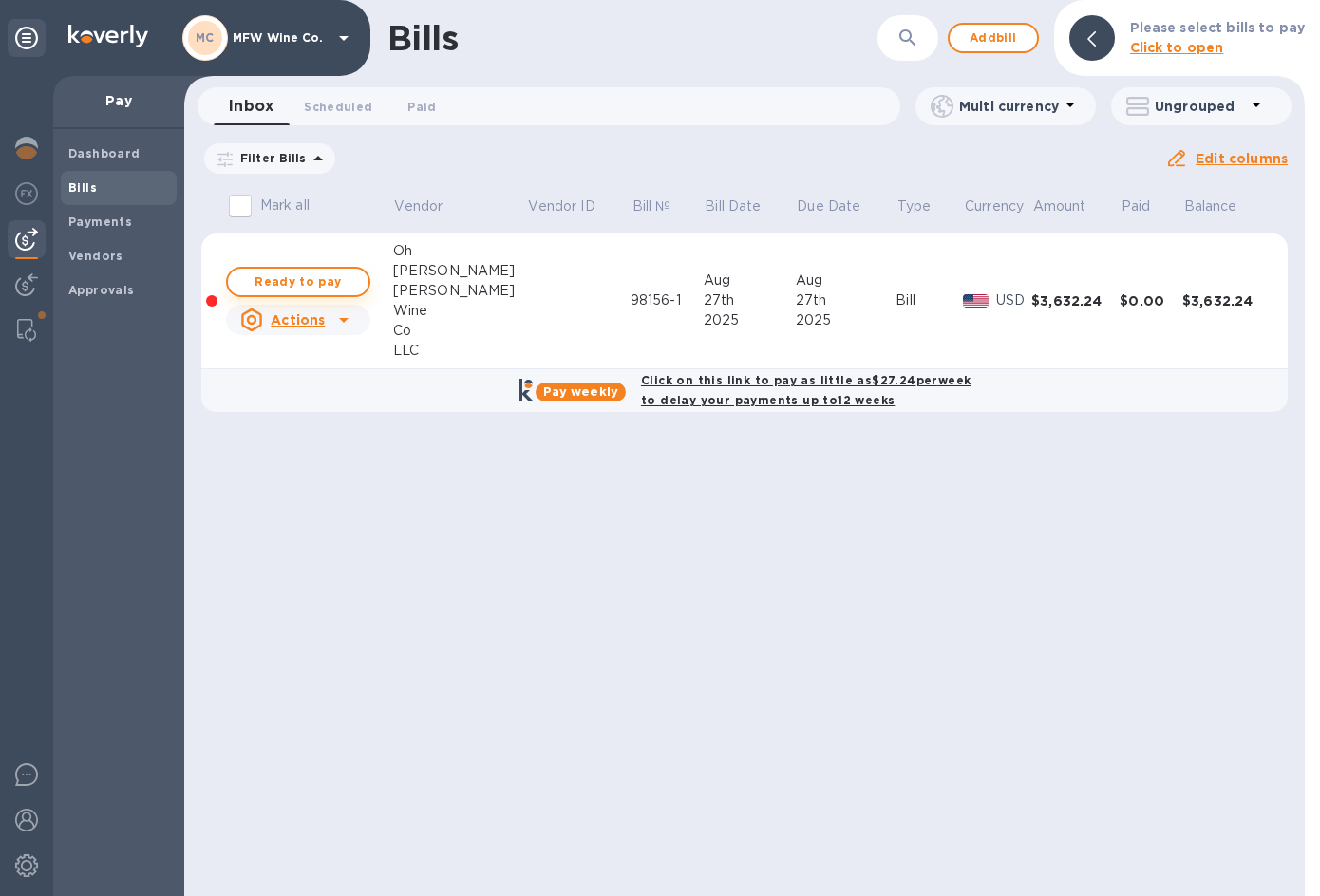
click at [310, 285] on span "Ready to pay" at bounding box center [299, 282] width 111 height 23
checkbox input "true"
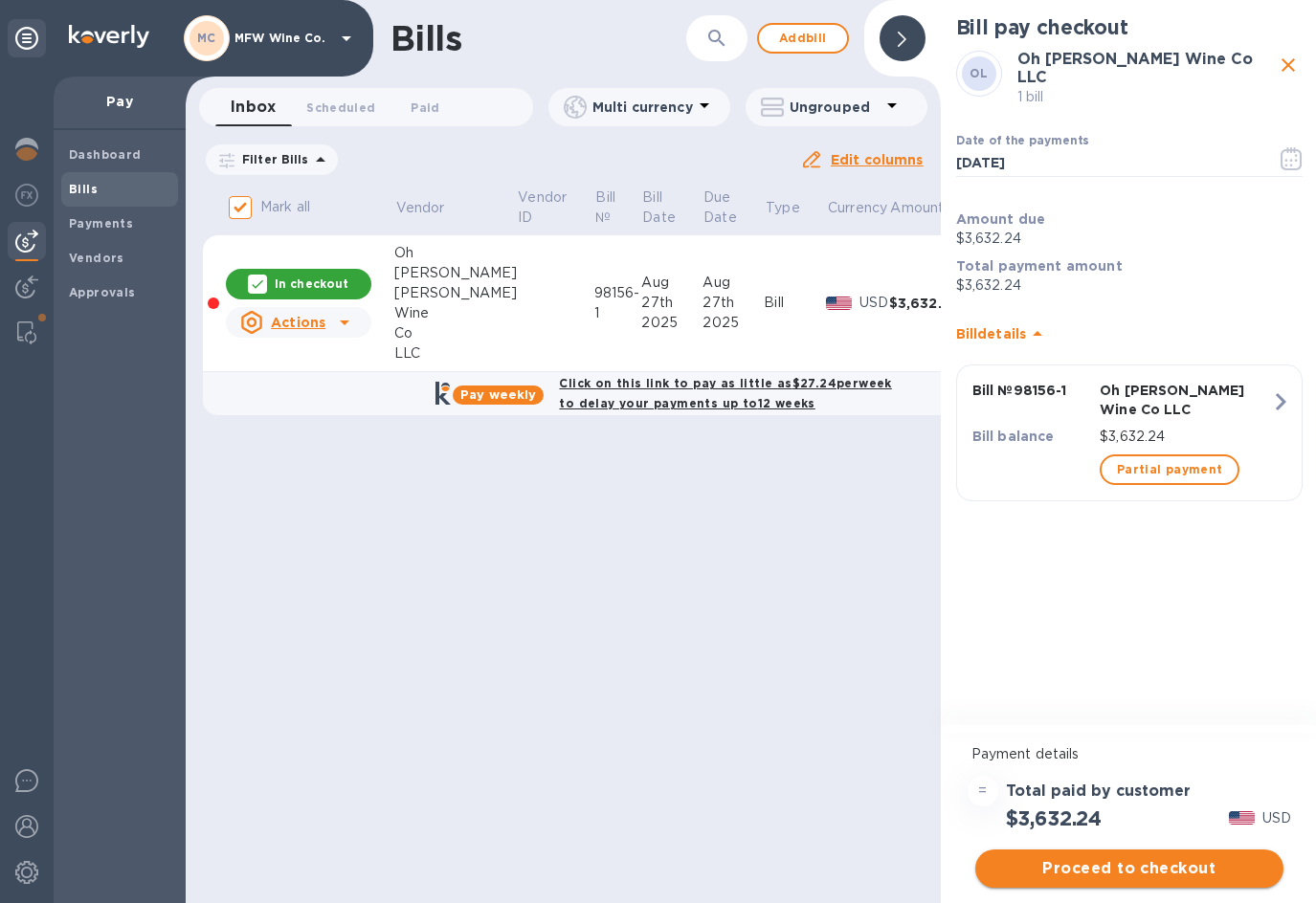
click at [1085, 868] on span "Proceed to checkout" at bounding box center [1129, 869] width 278 height 23
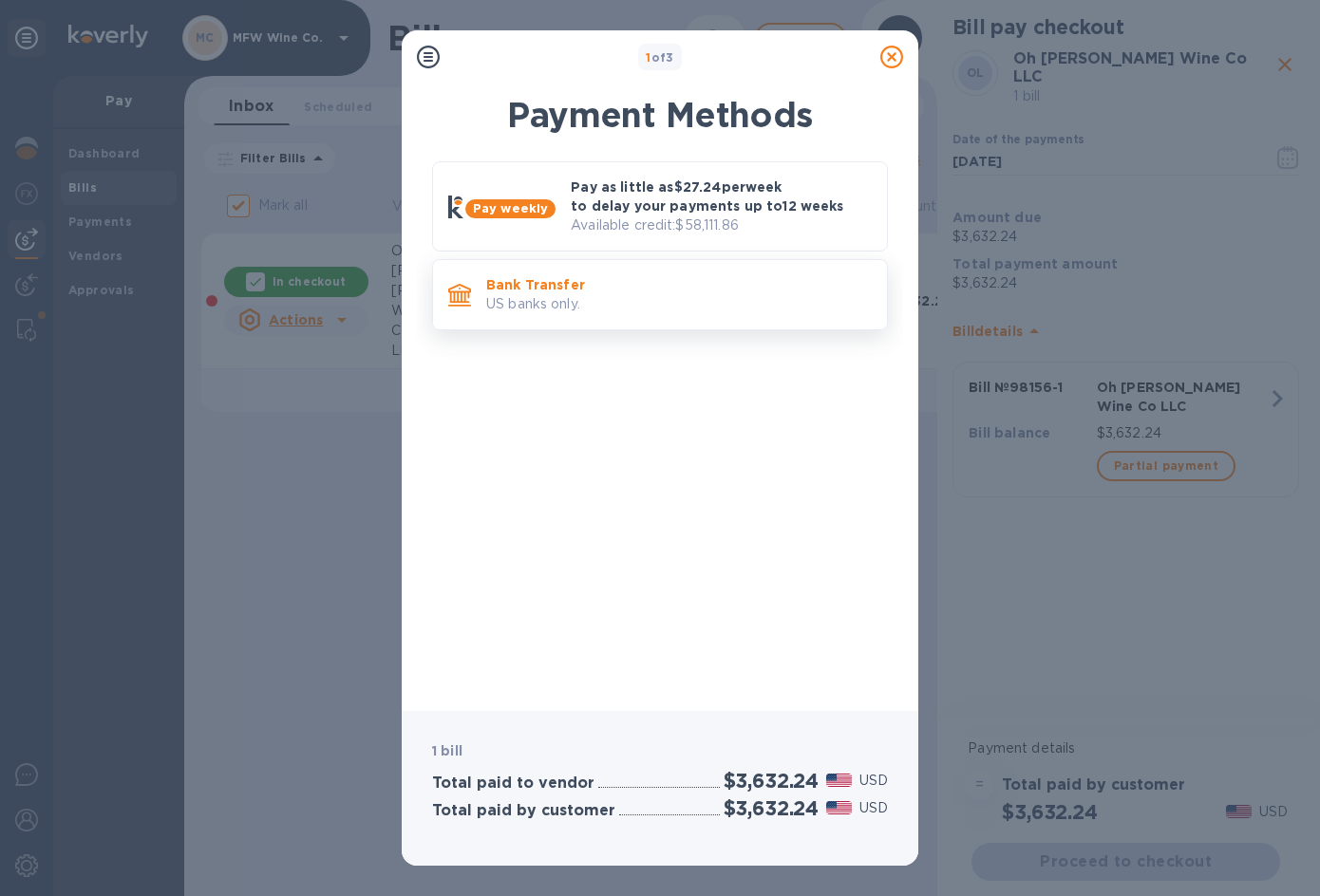
click at [569, 306] on p "US banks only." at bounding box center [679, 304] width 386 height 20
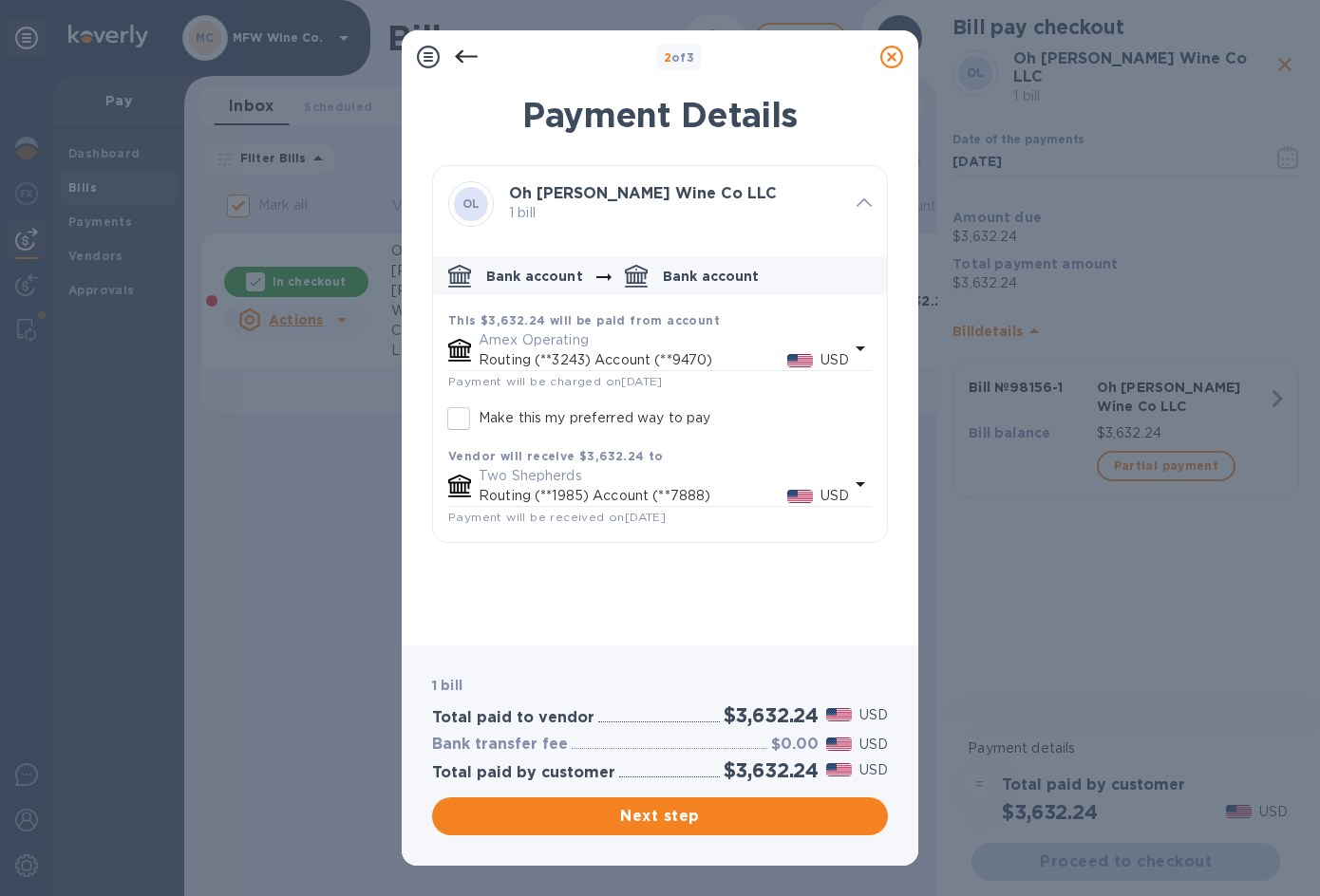
click at [569, 348] on p "Amex Operating" at bounding box center [664, 340] width 370 height 20
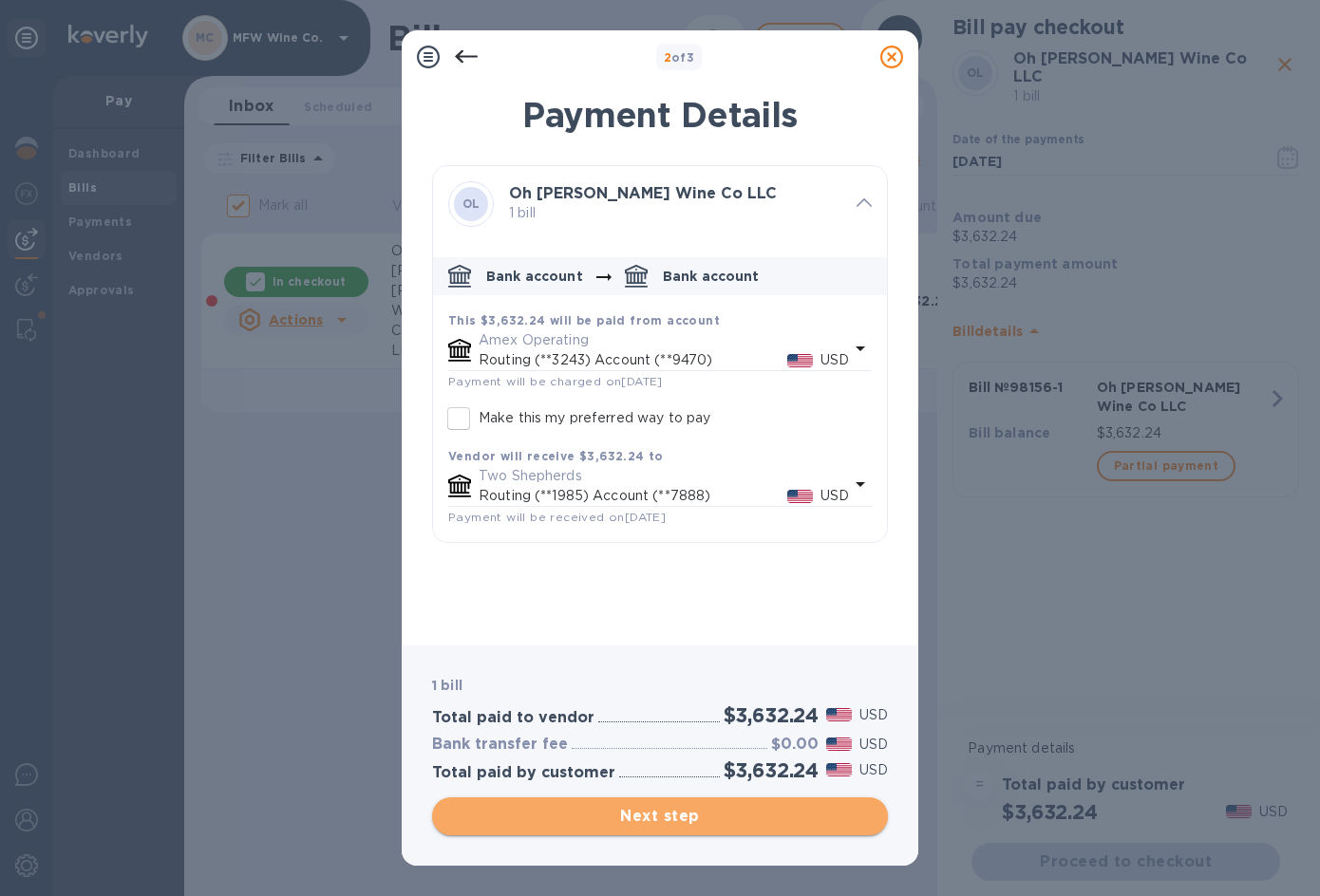
click at [639, 813] on span "Next step" at bounding box center [660, 816] width 426 height 23
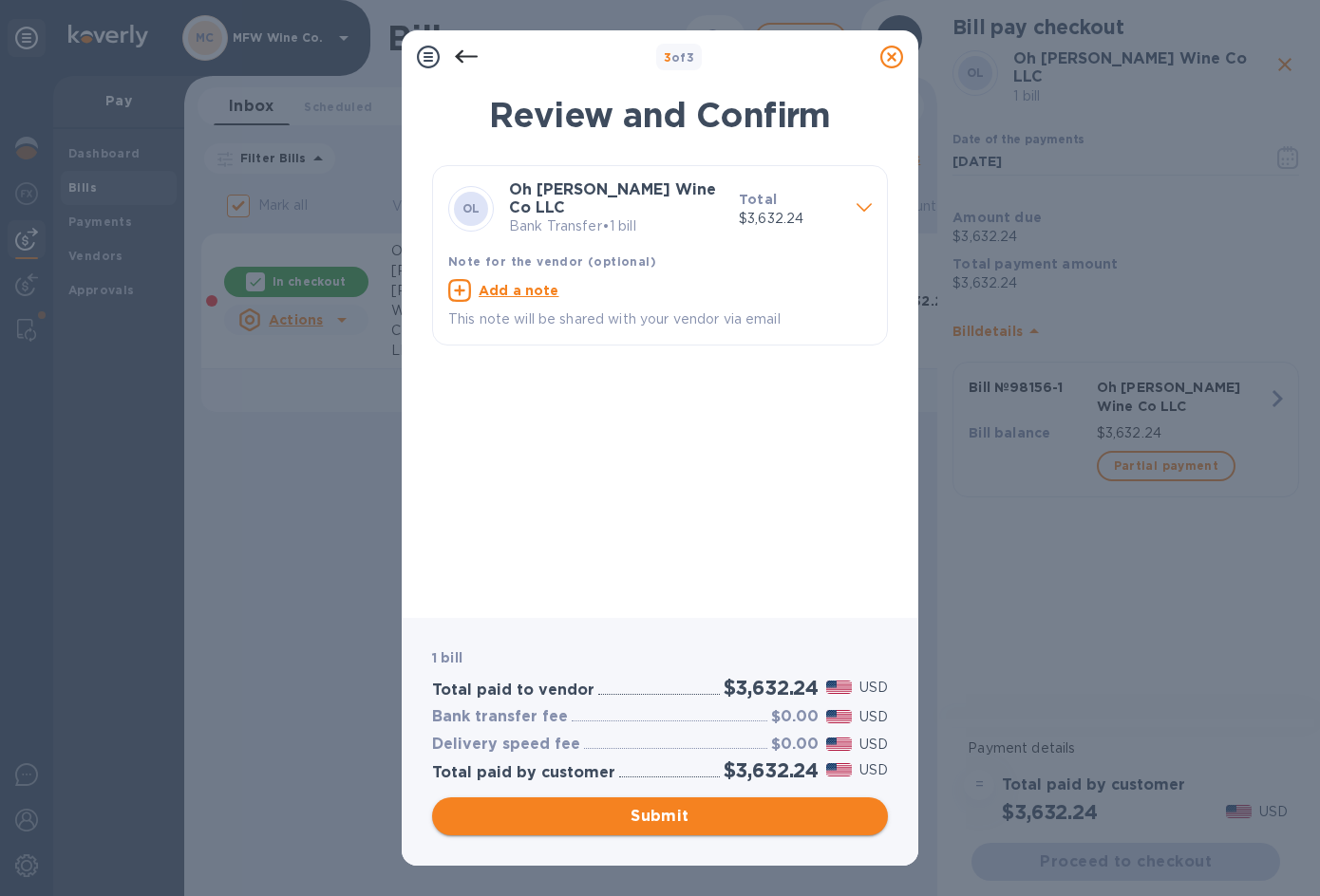
click at [624, 823] on span "Submit" at bounding box center [660, 816] width 426 height 23
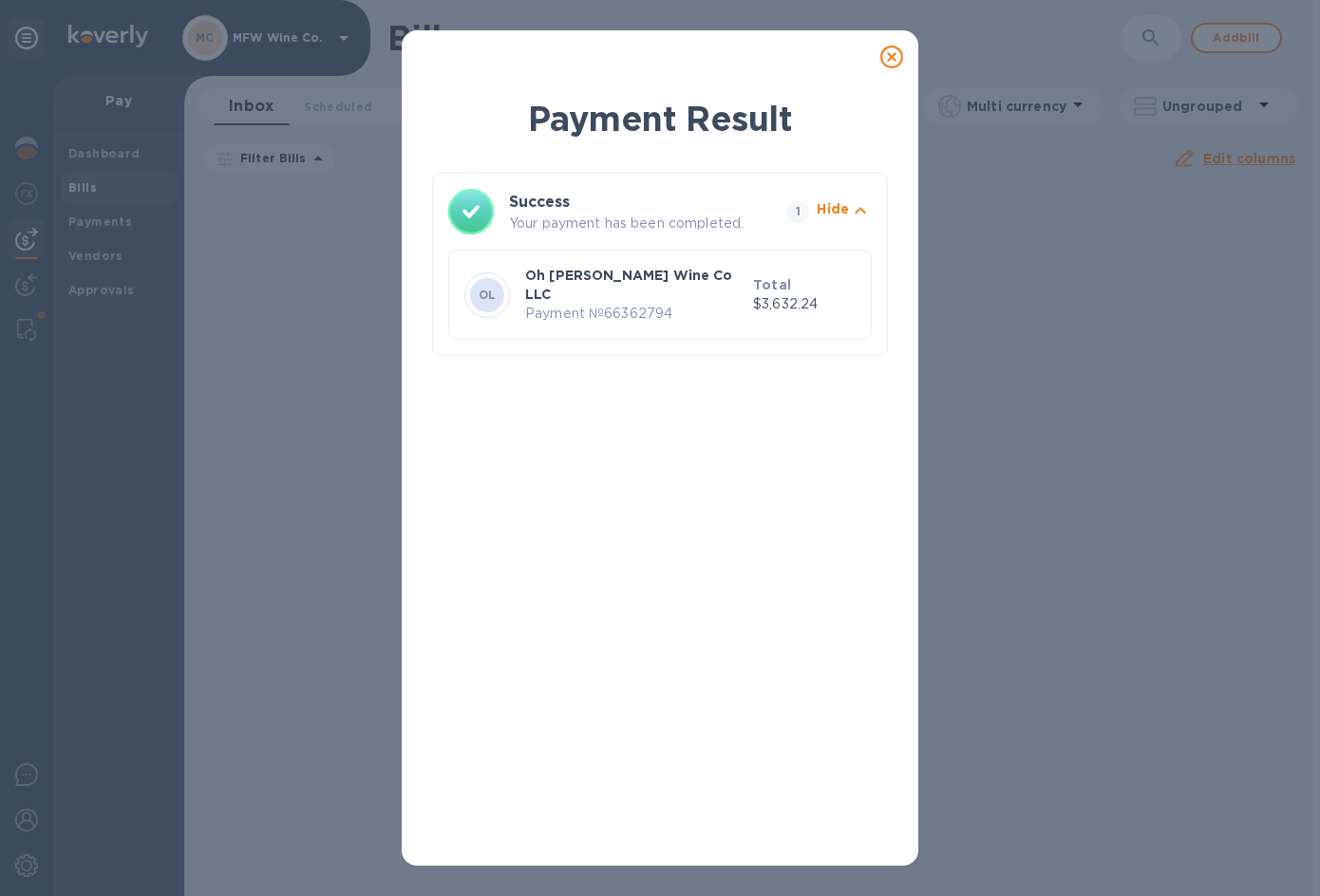
click at [892, 57] on icon at bounding box center [892, 57] width 23 height 23
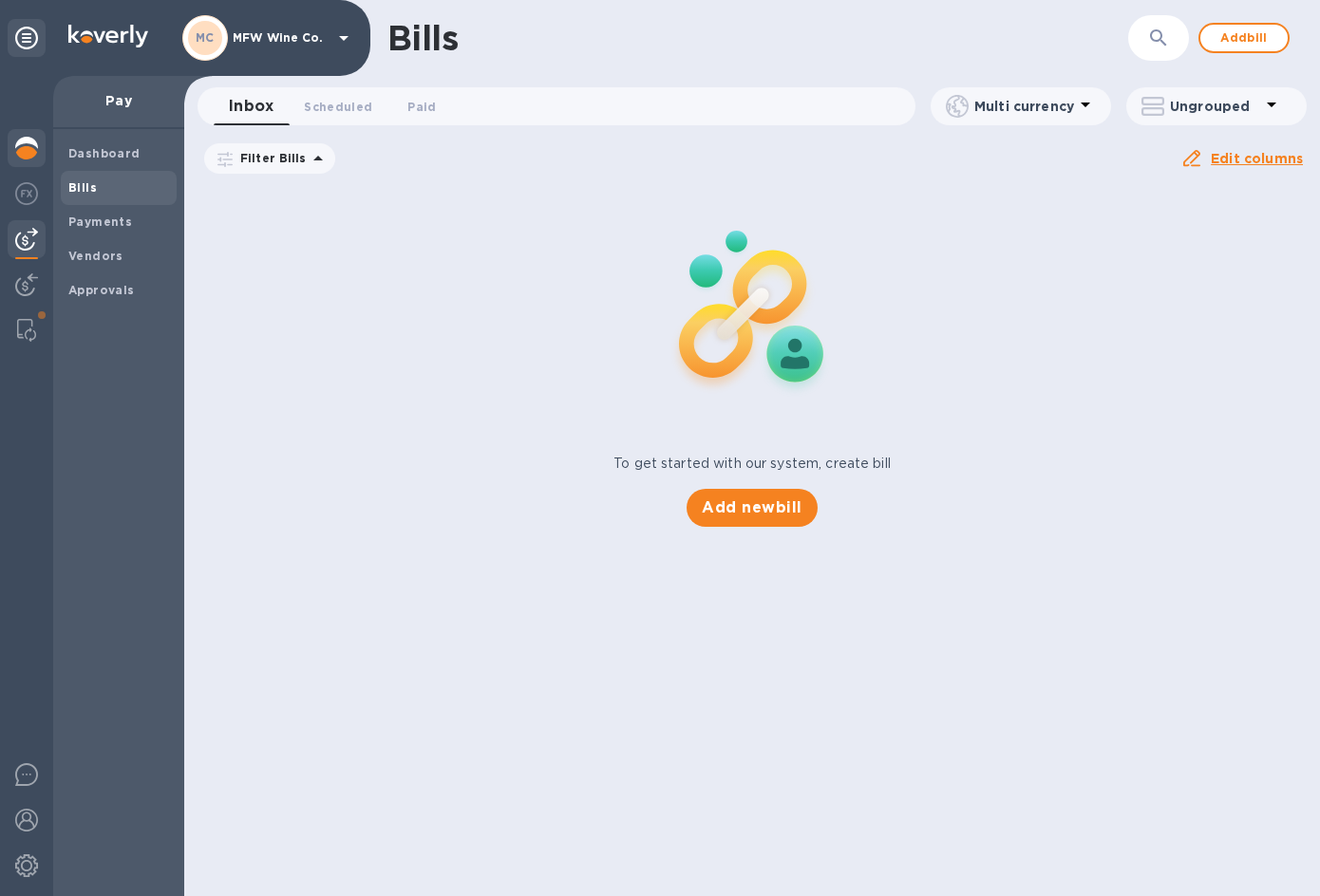
click at [36, 140] on img at bounding box center [27, 148] width 23 height 23
